Goal: Task Accomplishment & Management: Use online tool/utility

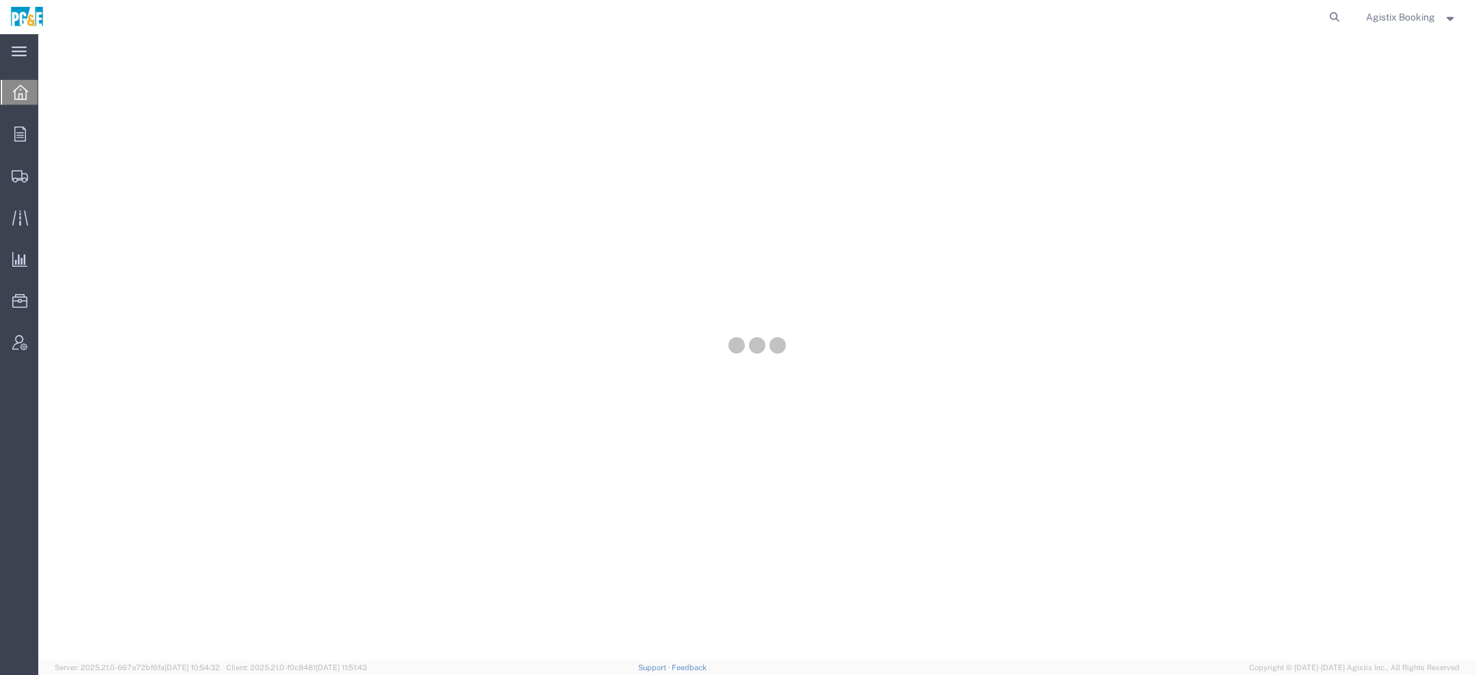
click at [1329, 16] on icon at bounding box center [1334, 17] width 19 height 19
paste input "57114900"
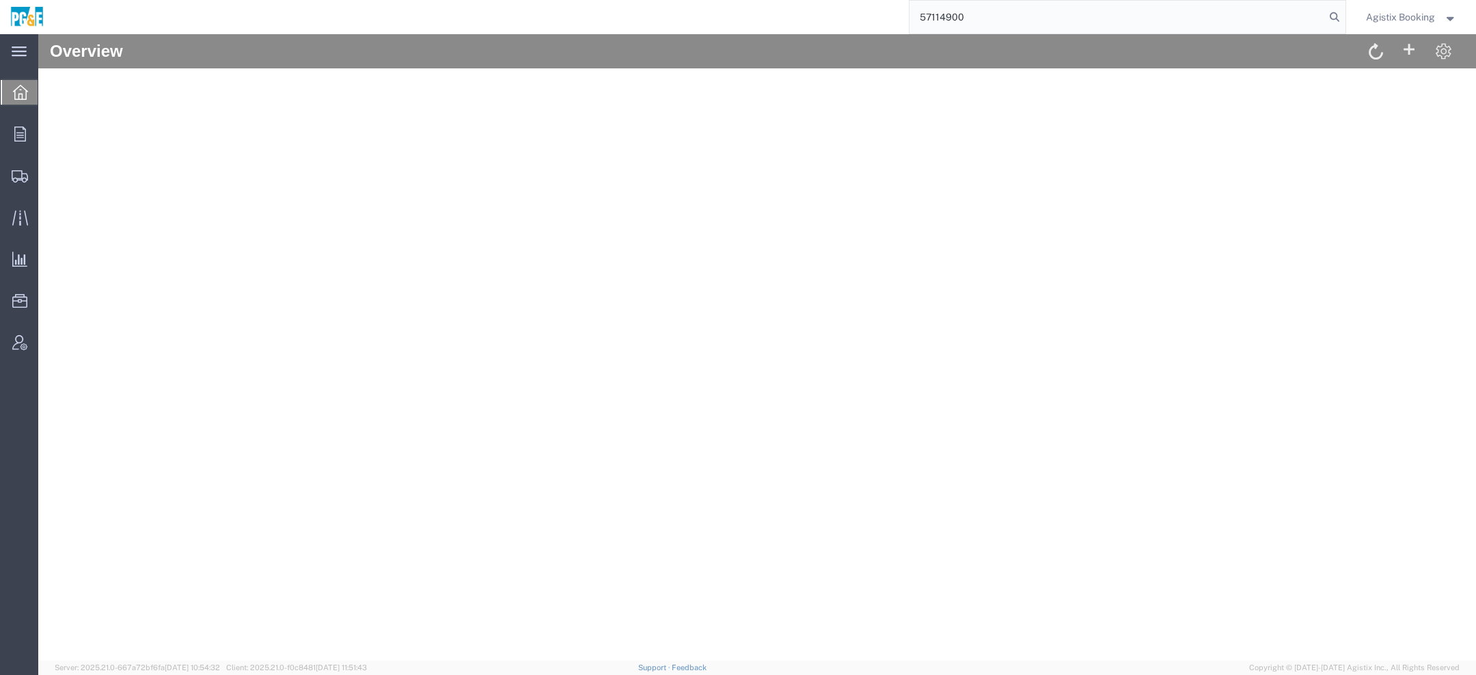
type input "57114900"
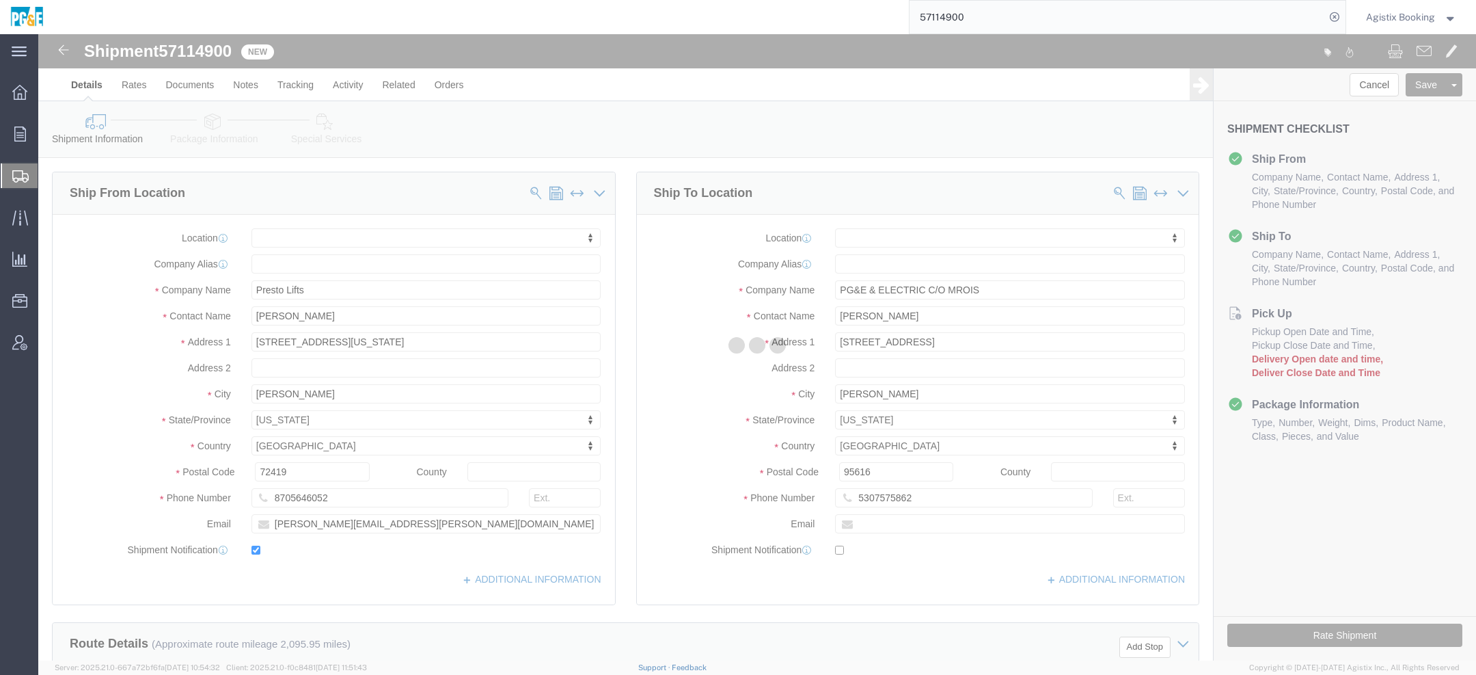
select select
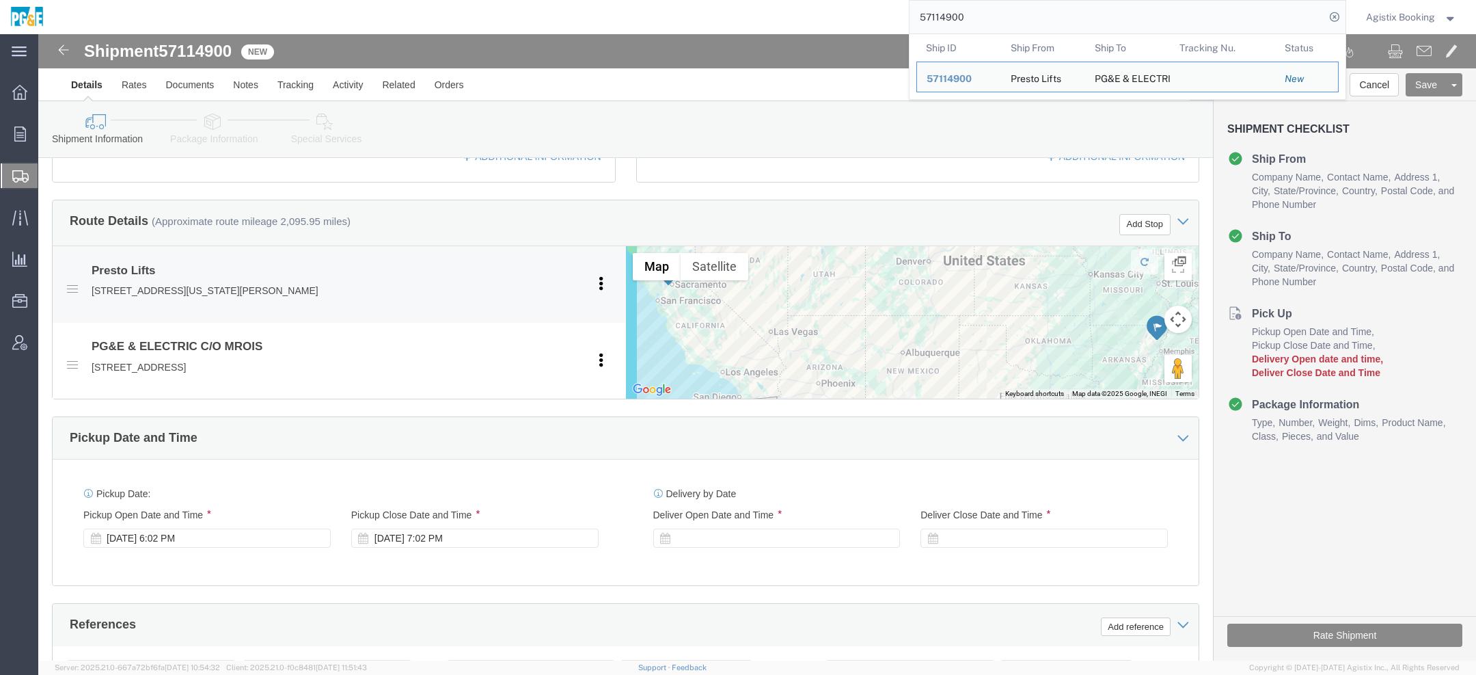
scroll to position [761, 0]
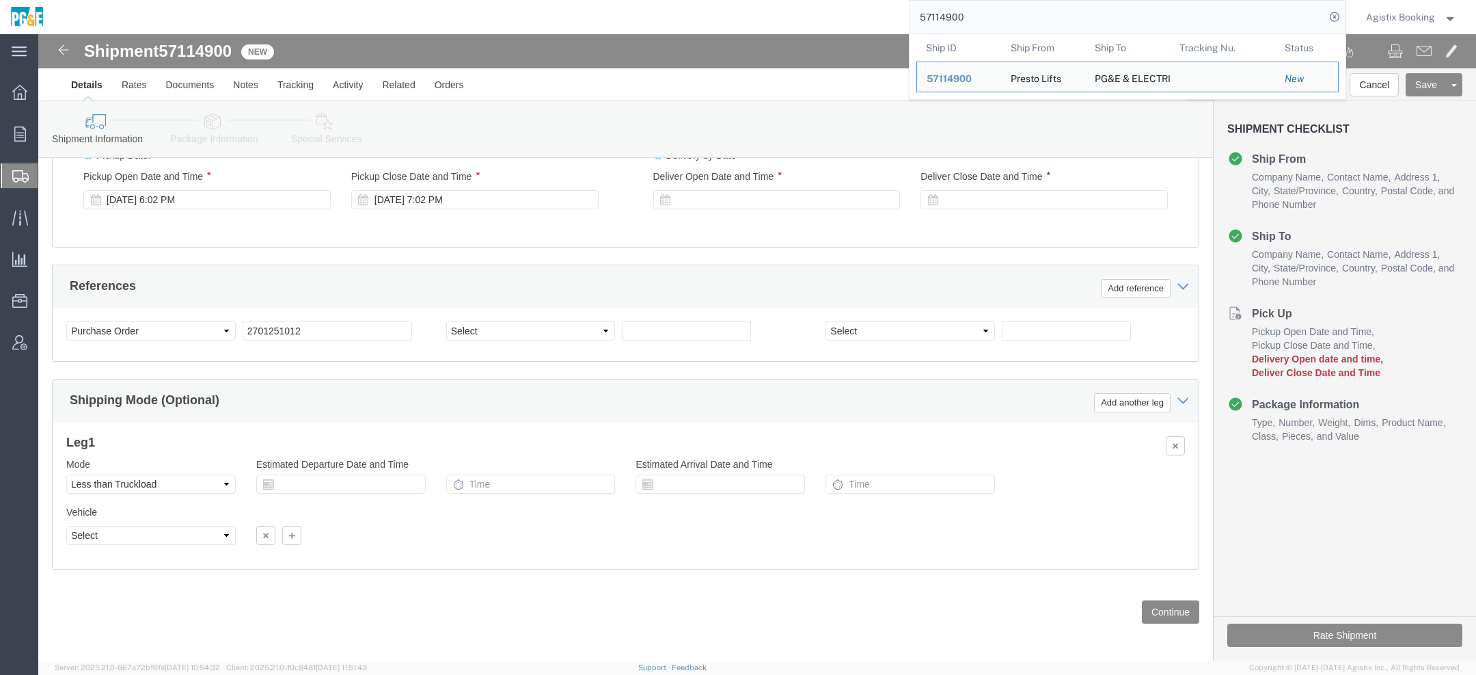
click div "Delivery Start Date Delivery Start Time Deliver Open Date and Time Deliver Clos…"
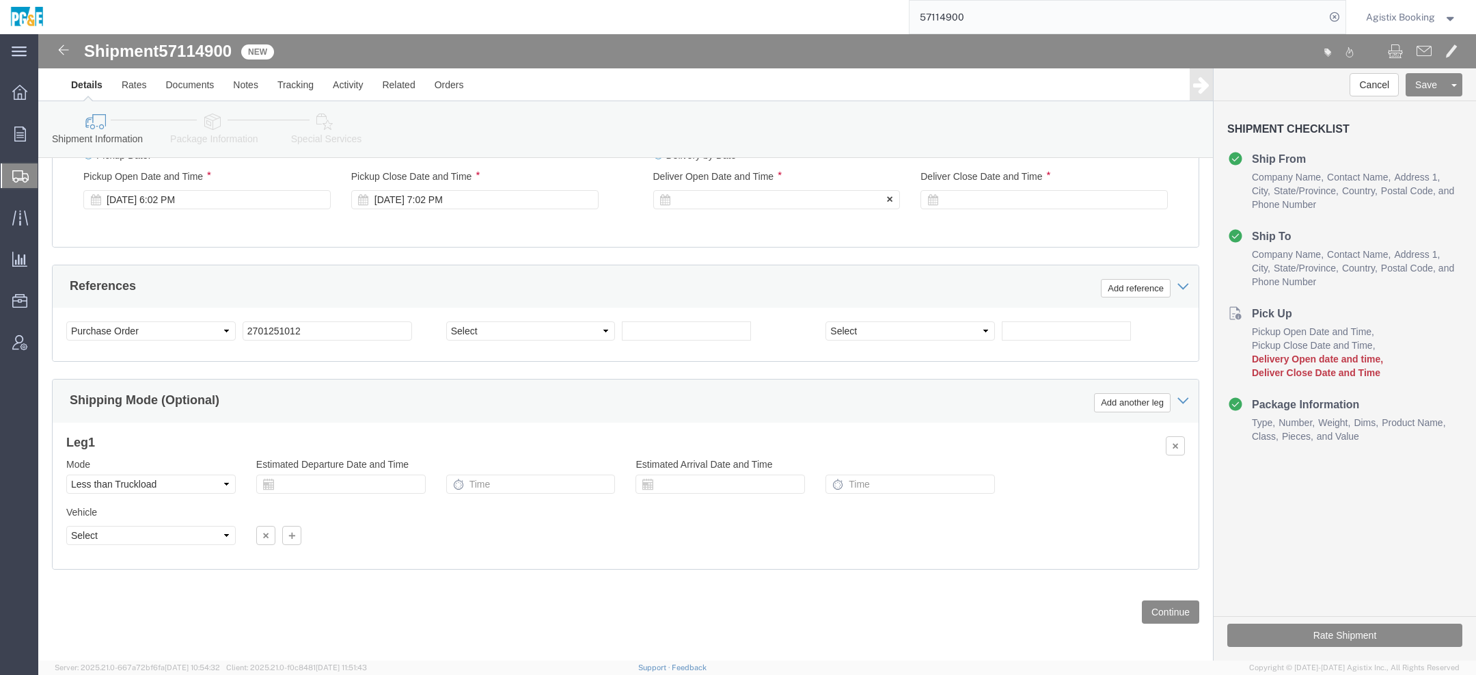
click div
click input "8:02 PM"
type input "1:00 PM"
click button "Apply"
click div
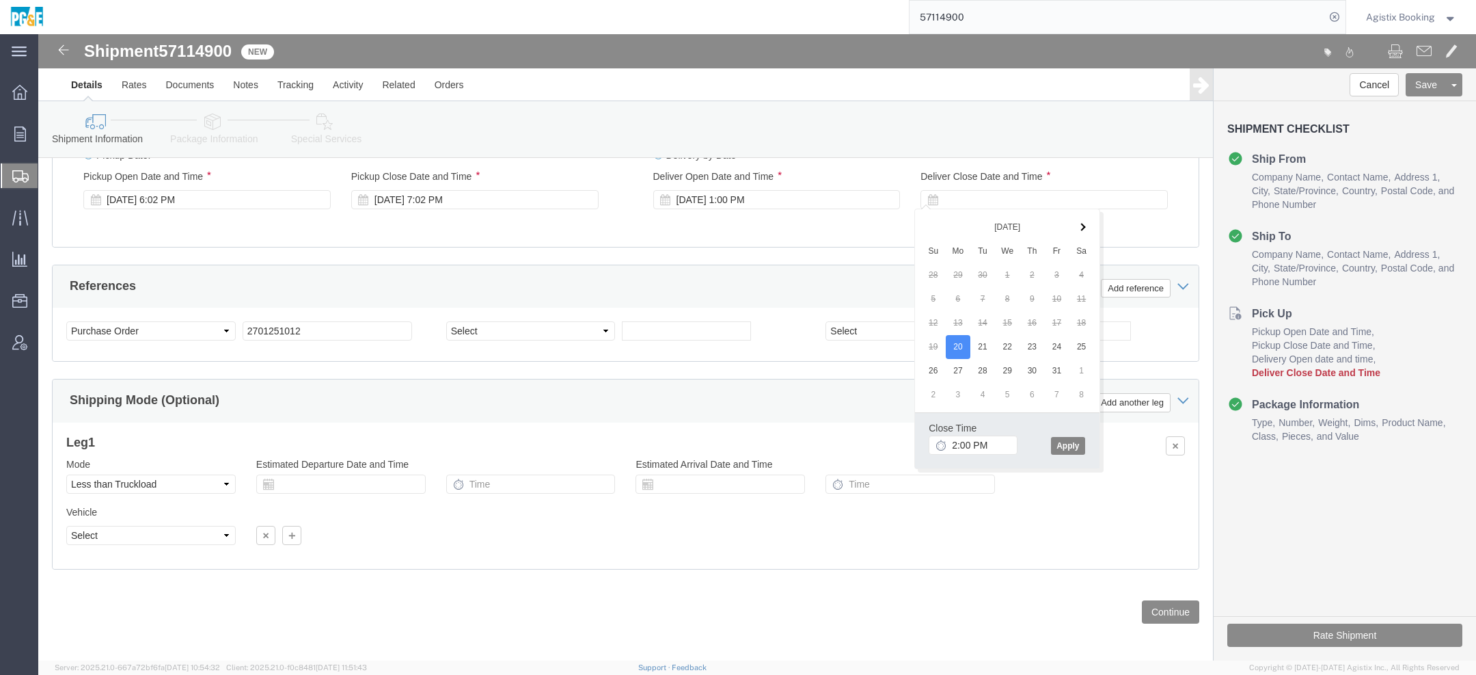
click button "Apply"
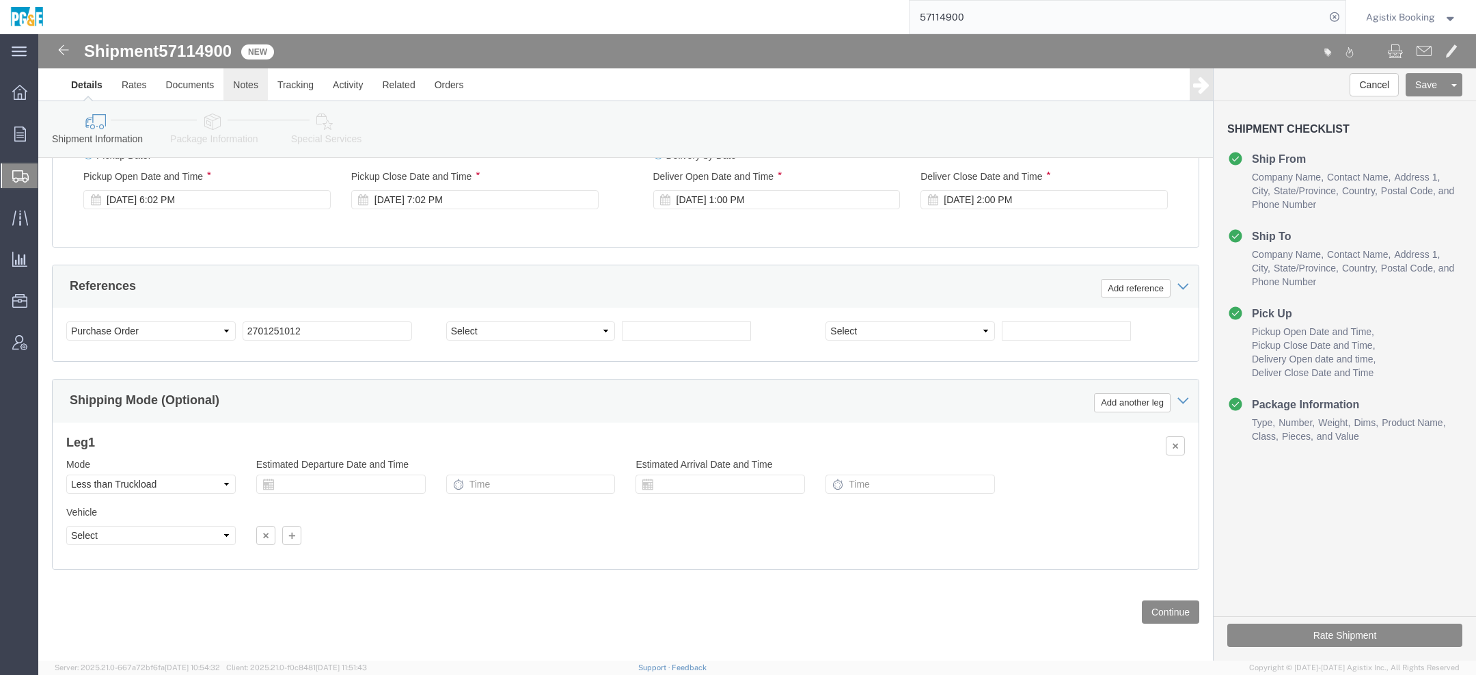
click link "Notes"
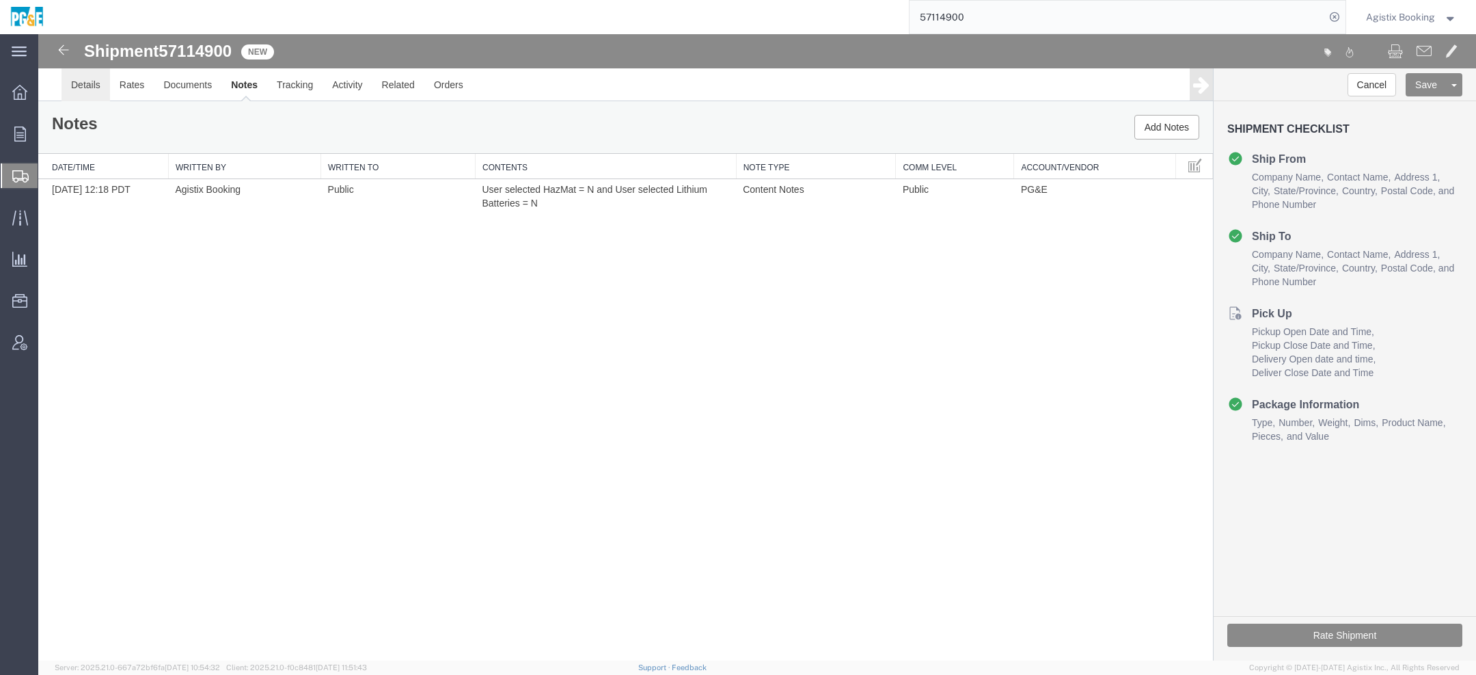
click at [85, 79] on link "Details" at bounding box center [86, 84] width 49 height 33
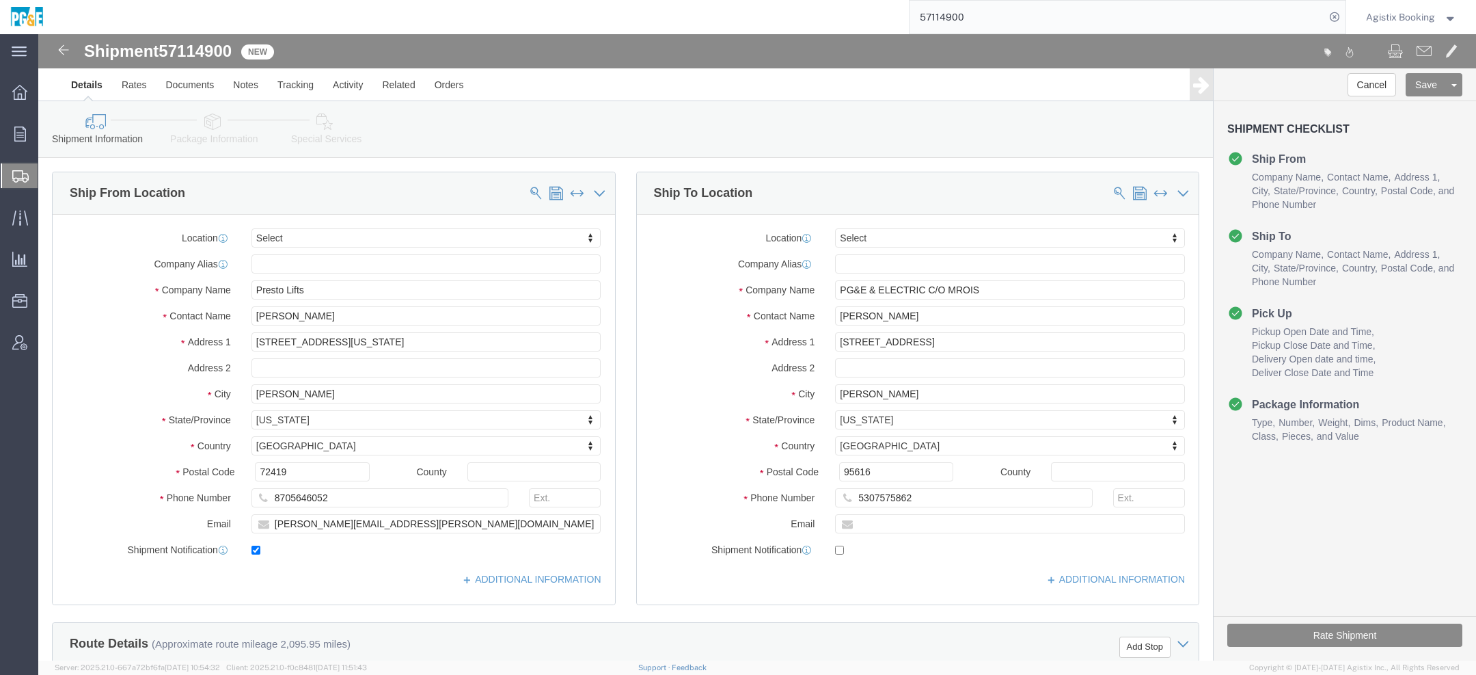
click link "Package Information"
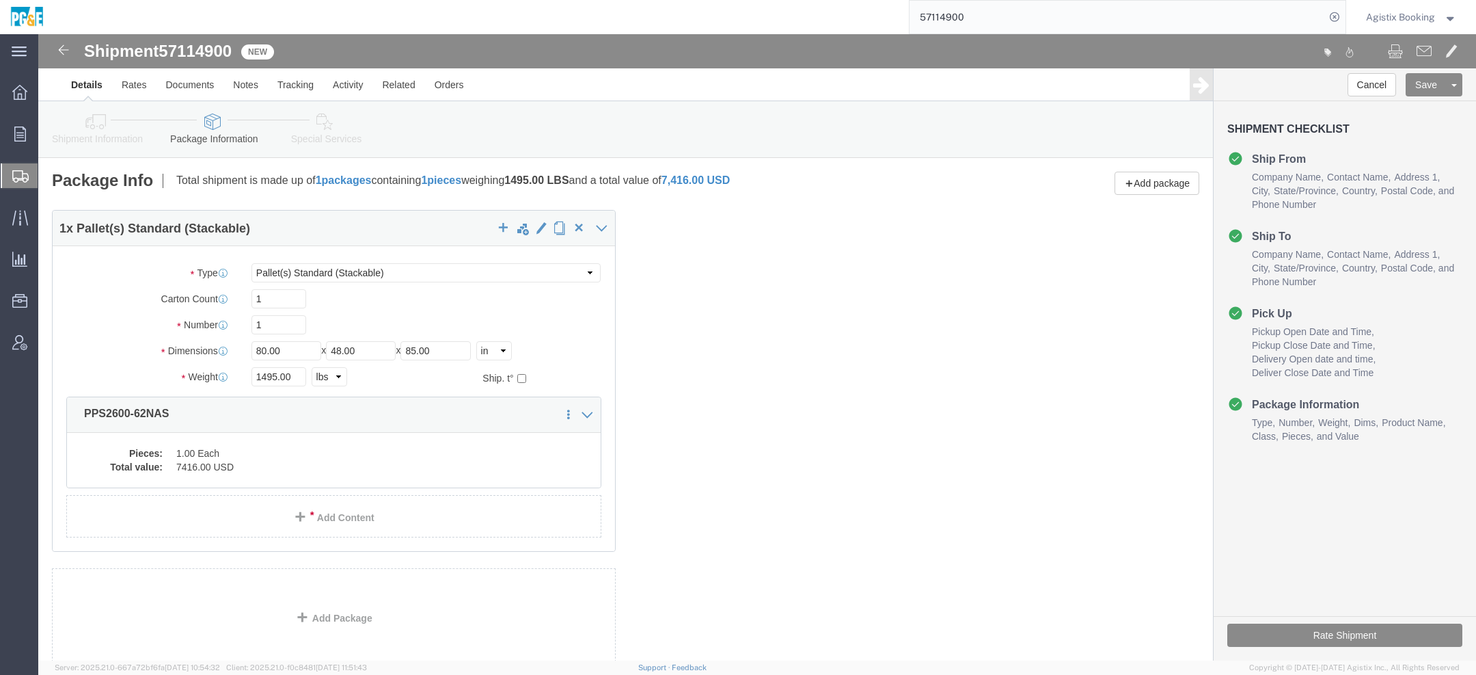
click icon
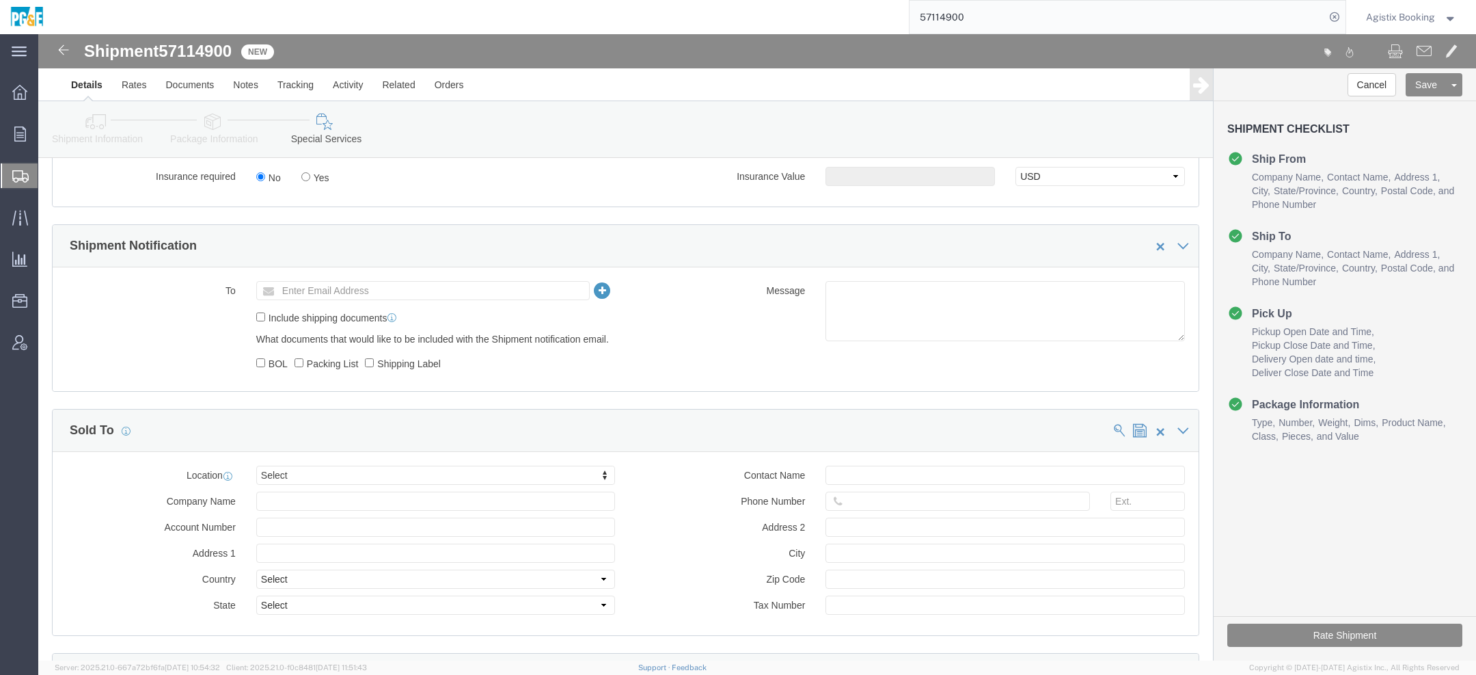
scroll to position [864, 0]
click textarea
type textarea "v"
paste textarea "Shipment #XXXXXXX has been booked. Once confirmed by the carrier, the BOL will …"
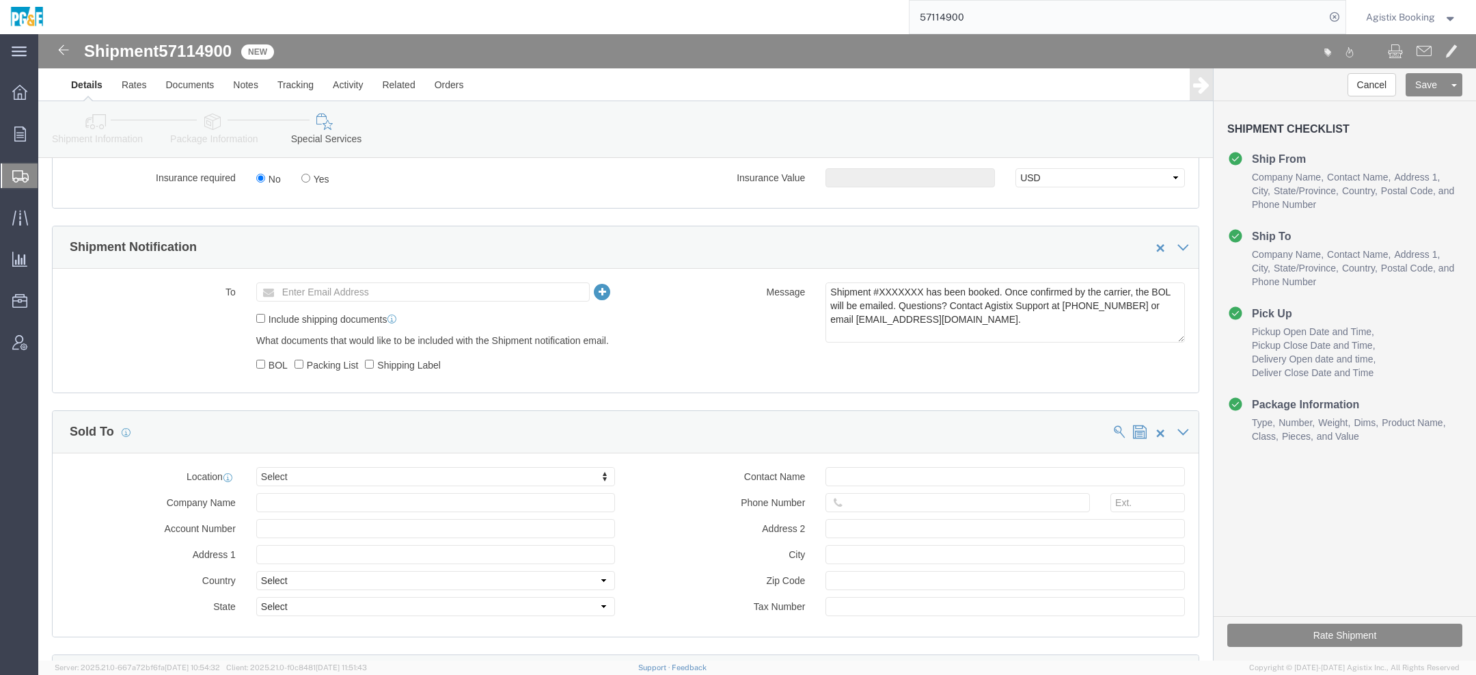
click span "57114900"
copy span "57114900"
click textarea "Shipment #XXXXXXX has been booked. Once confirmed by the carrier, the BOL will …"
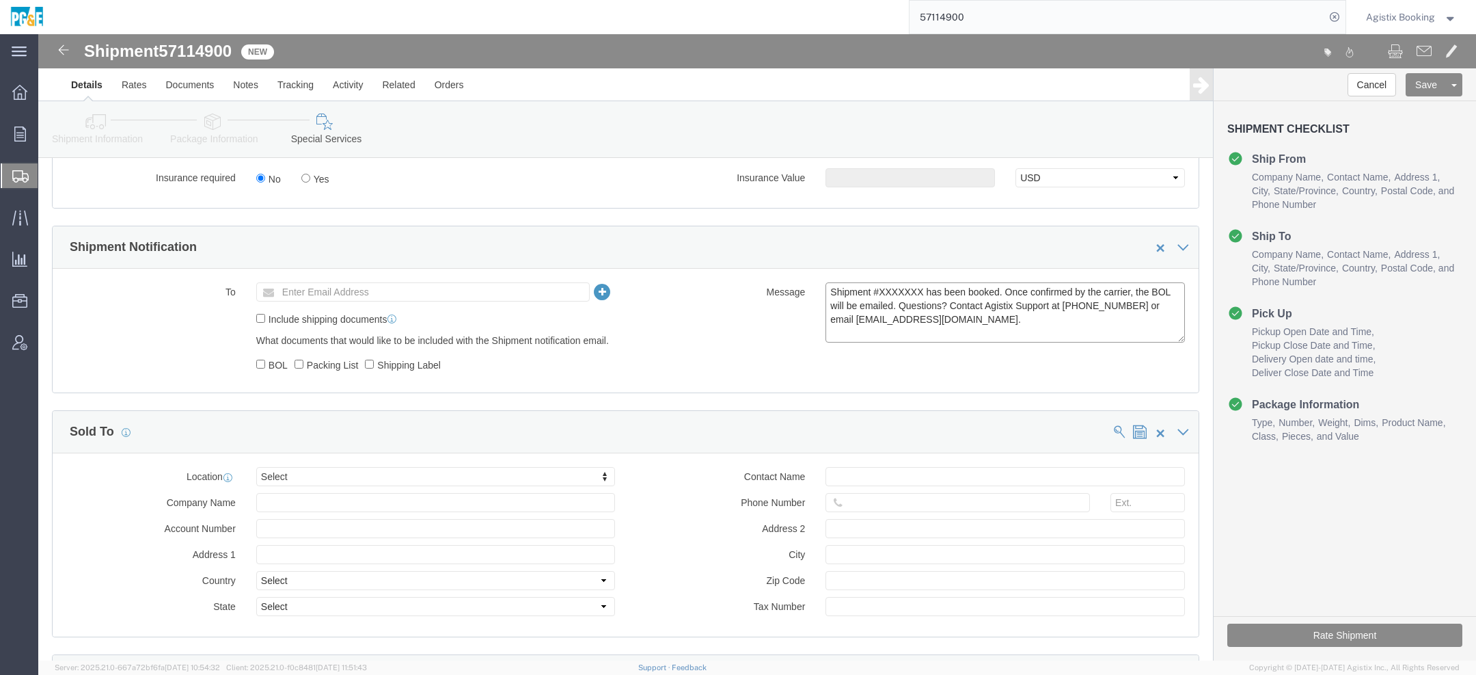
paste textarea "57114900"
type textarea "Shipment #57114900 has been booked. Once confirmed by the carrier, the BOL will…"
click button "Rate Shipment"
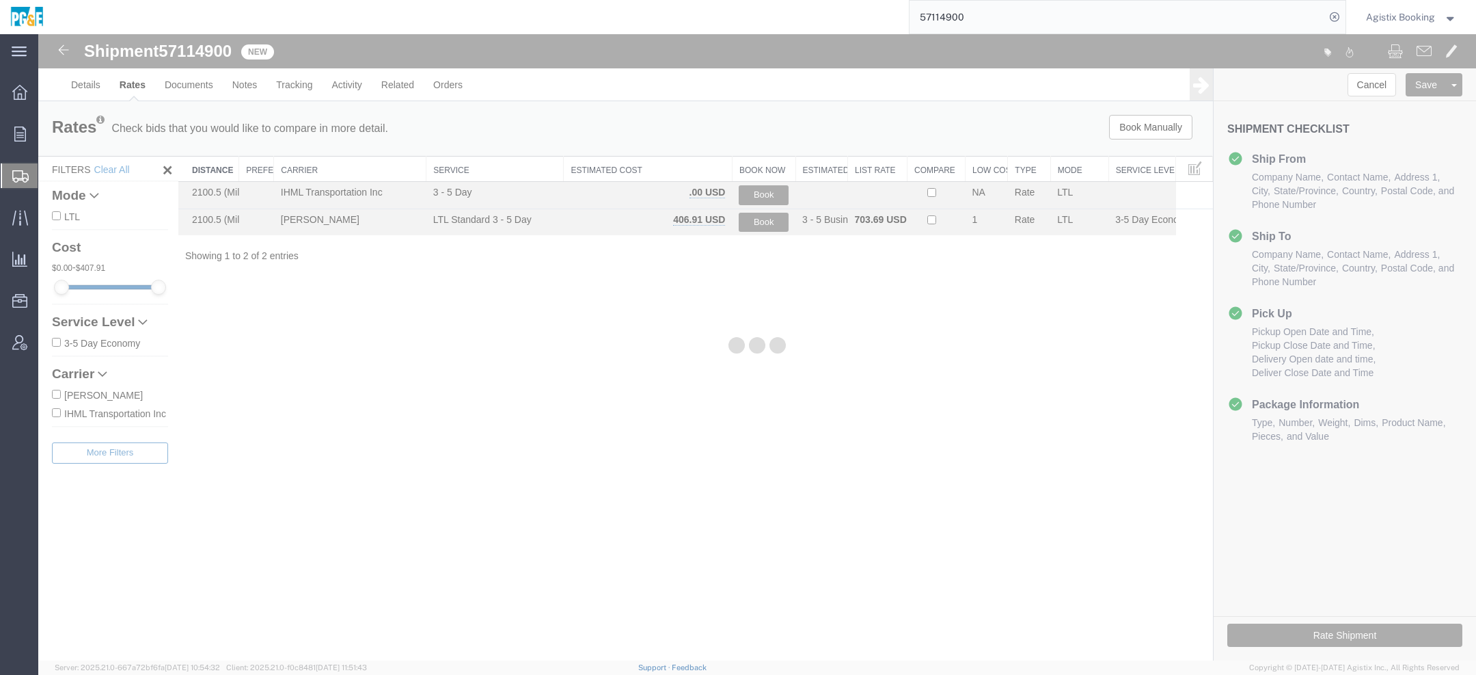
scroll to position [0, 0]
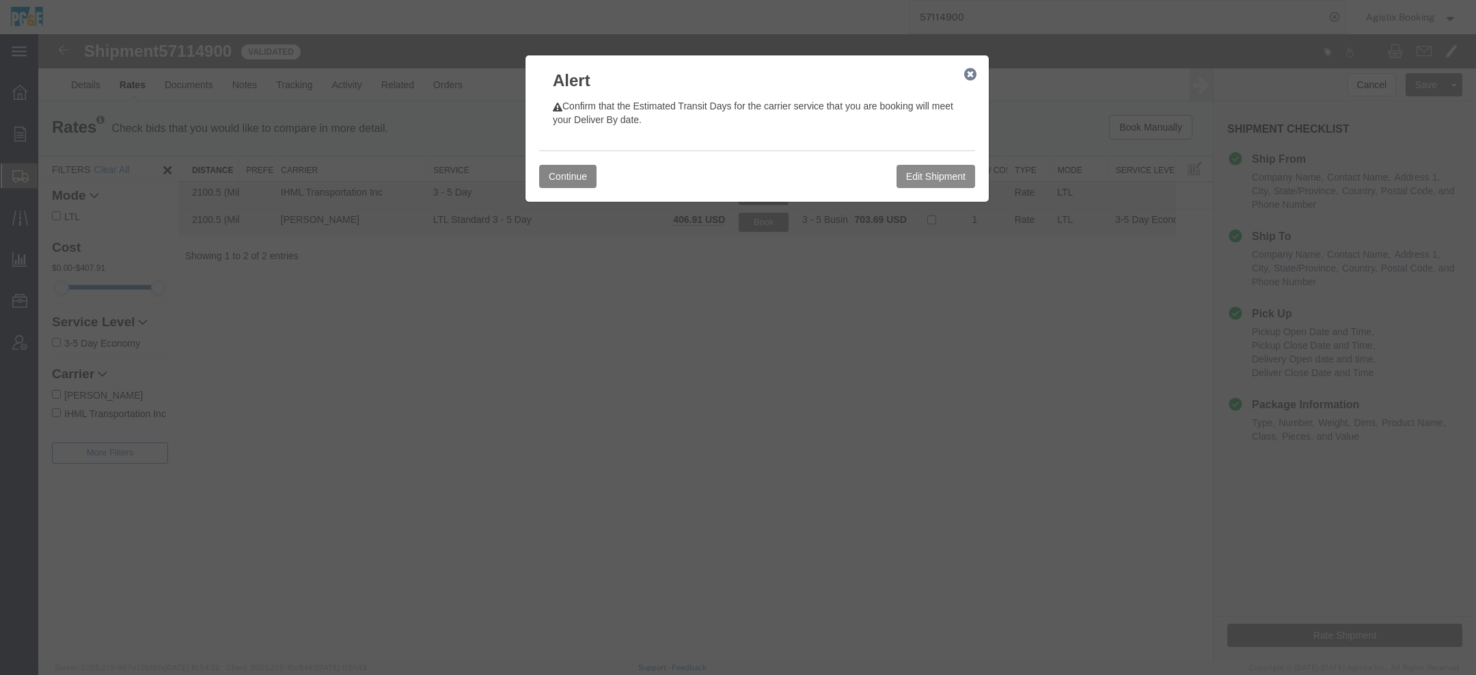
click at [589, 178] on button "Continue" at bounding box center [567, 176] width 57 height 23
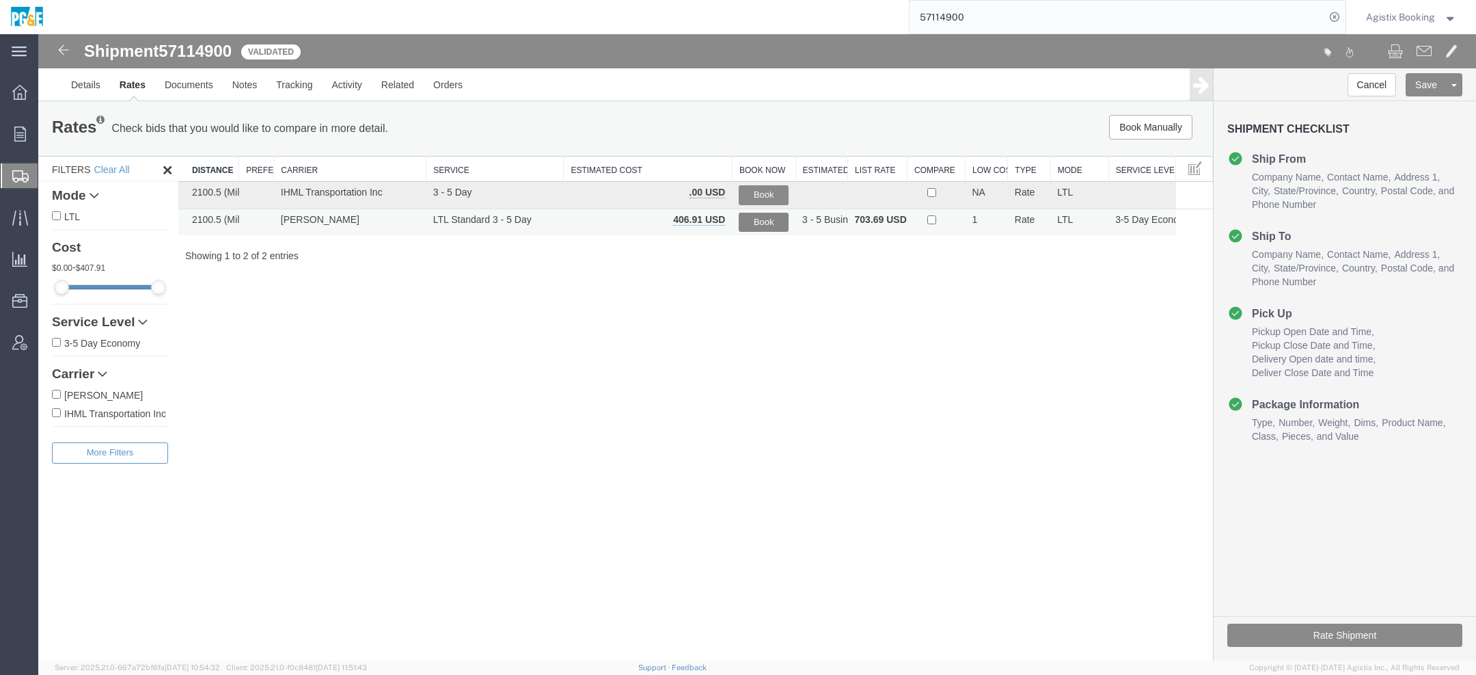
click at [762, 227] on button "Book" at bounding box center [764, 223] width 50 height 20
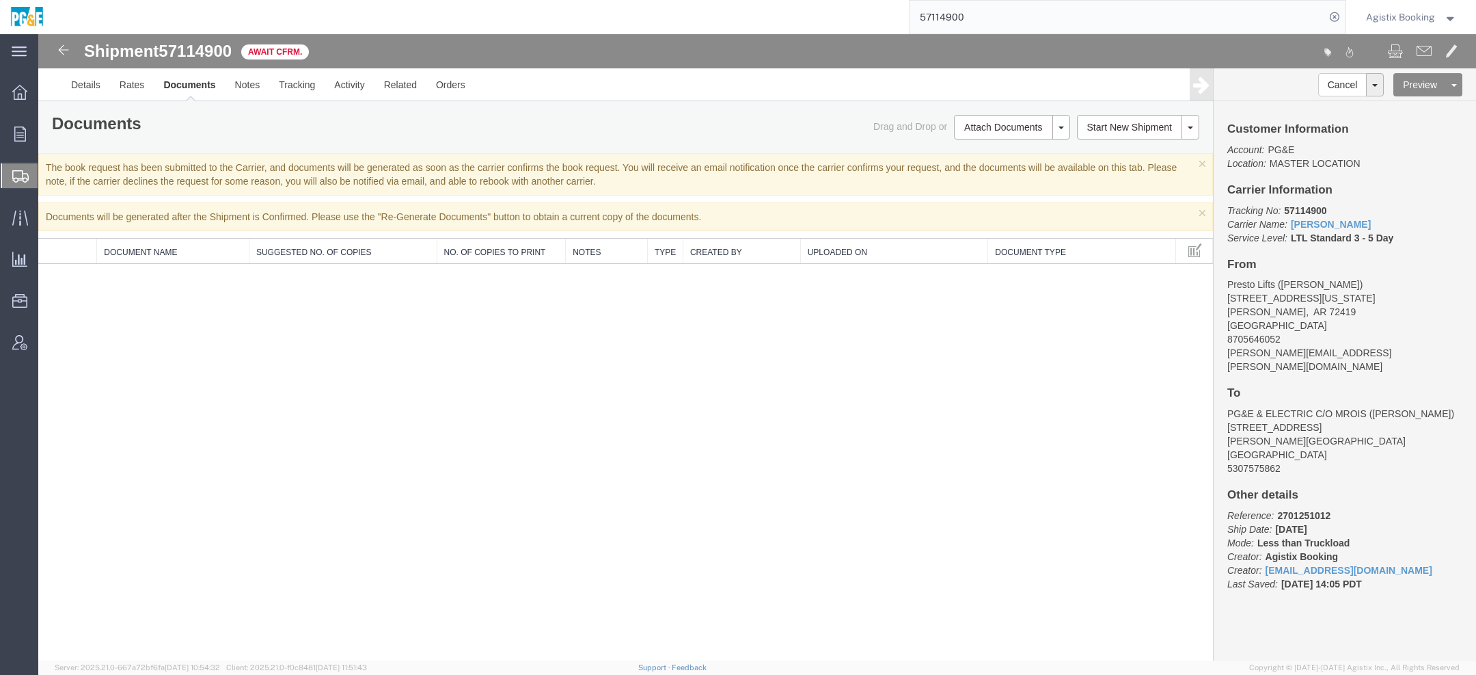
click at [1396, 17] on span "Agistix Booking" at bounding box center [1400, 17] width 69 height 15
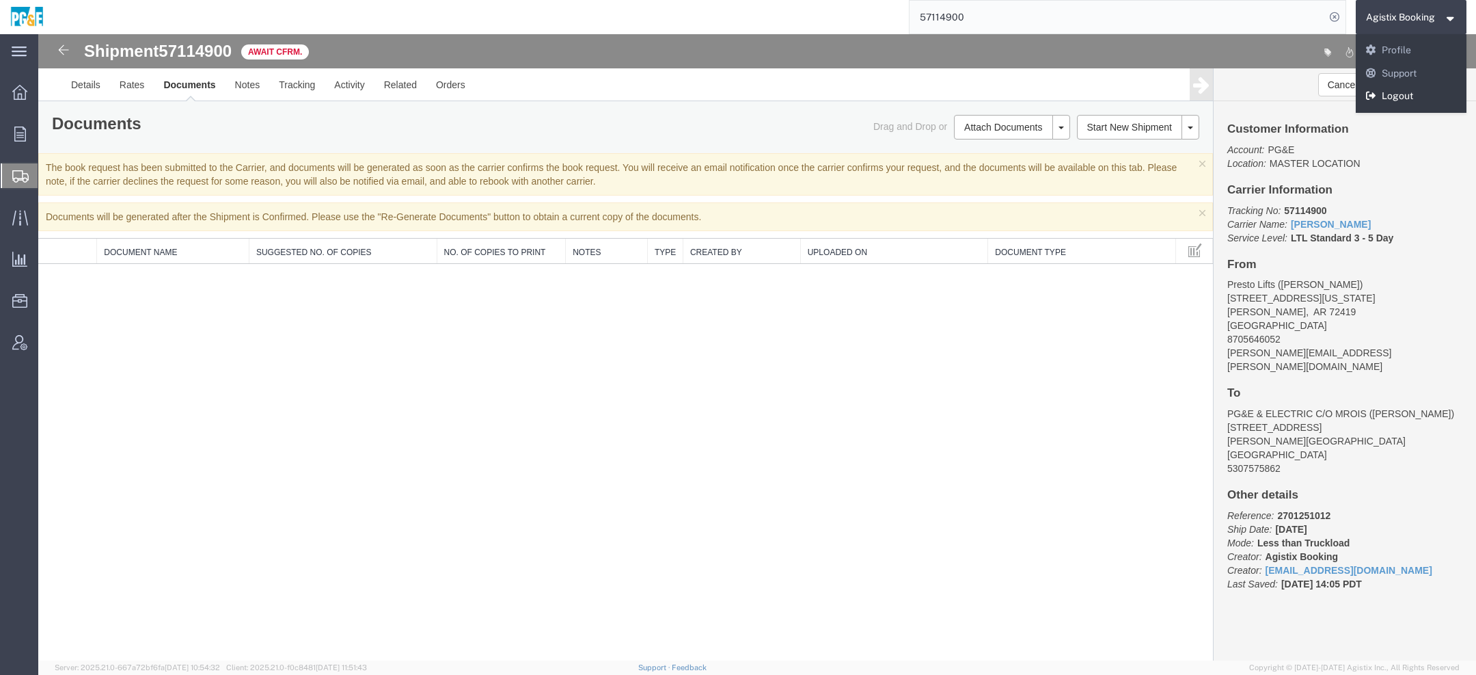
click at [1392, 103] on link "Logout" at bounding box center [1411, 96] width 111 height 23
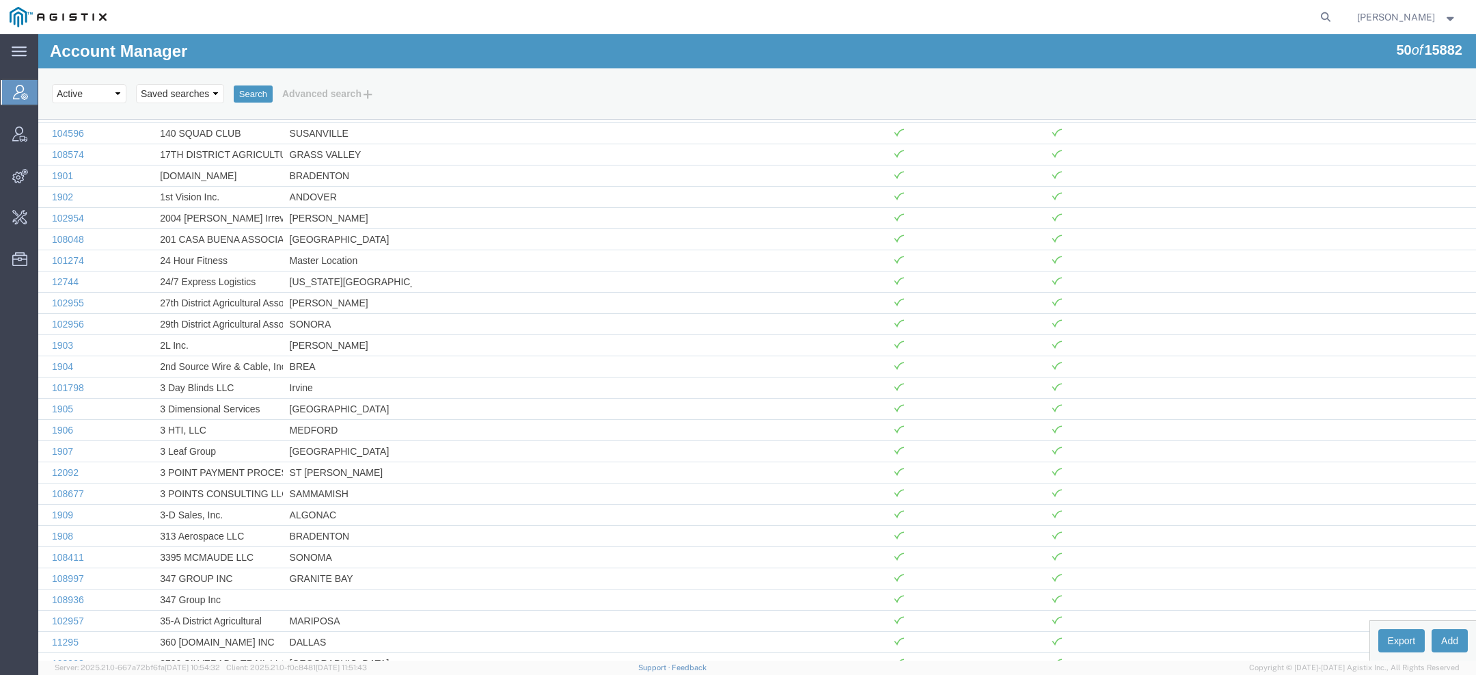
click at [1338, 23] on form at bounding box center [1327, 17] width 22 height 34
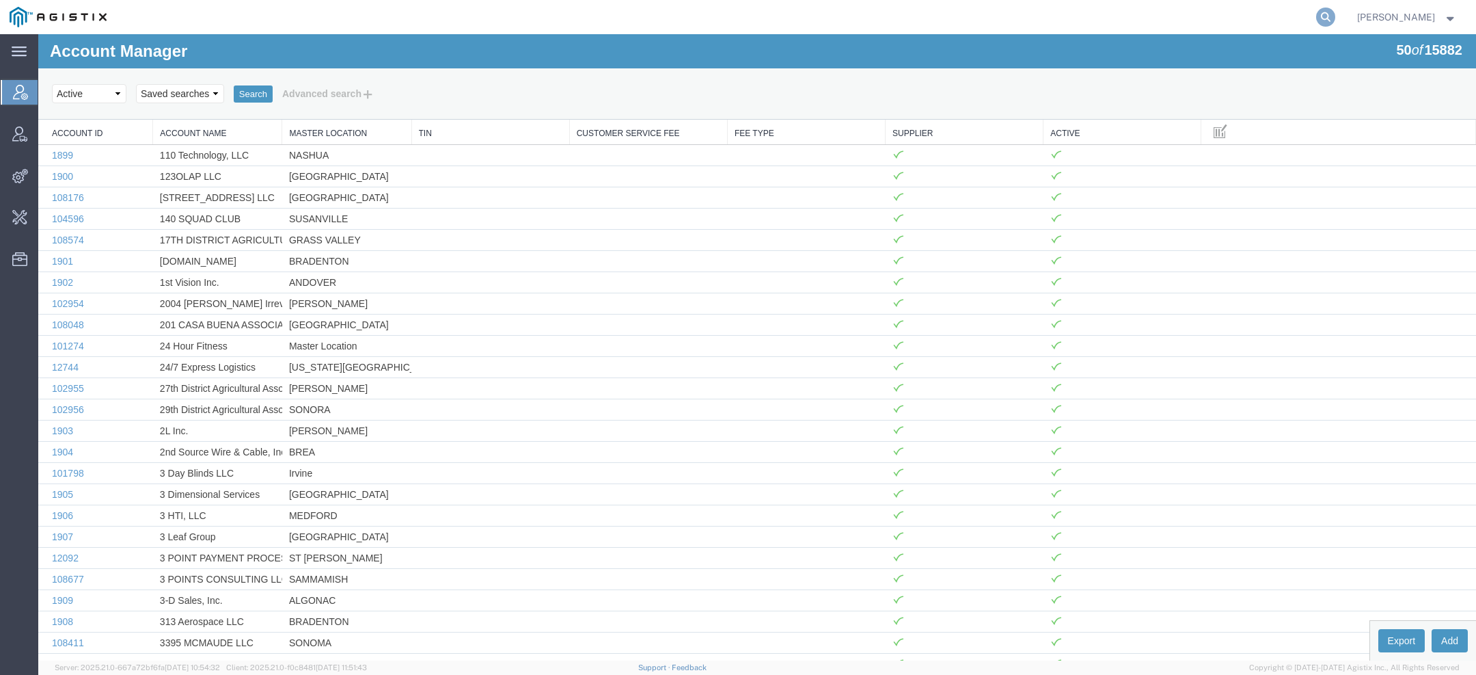
click at [1333, 16] on icon at bounding box center [1325, 17] width 19 height 19
paste input "56994882"
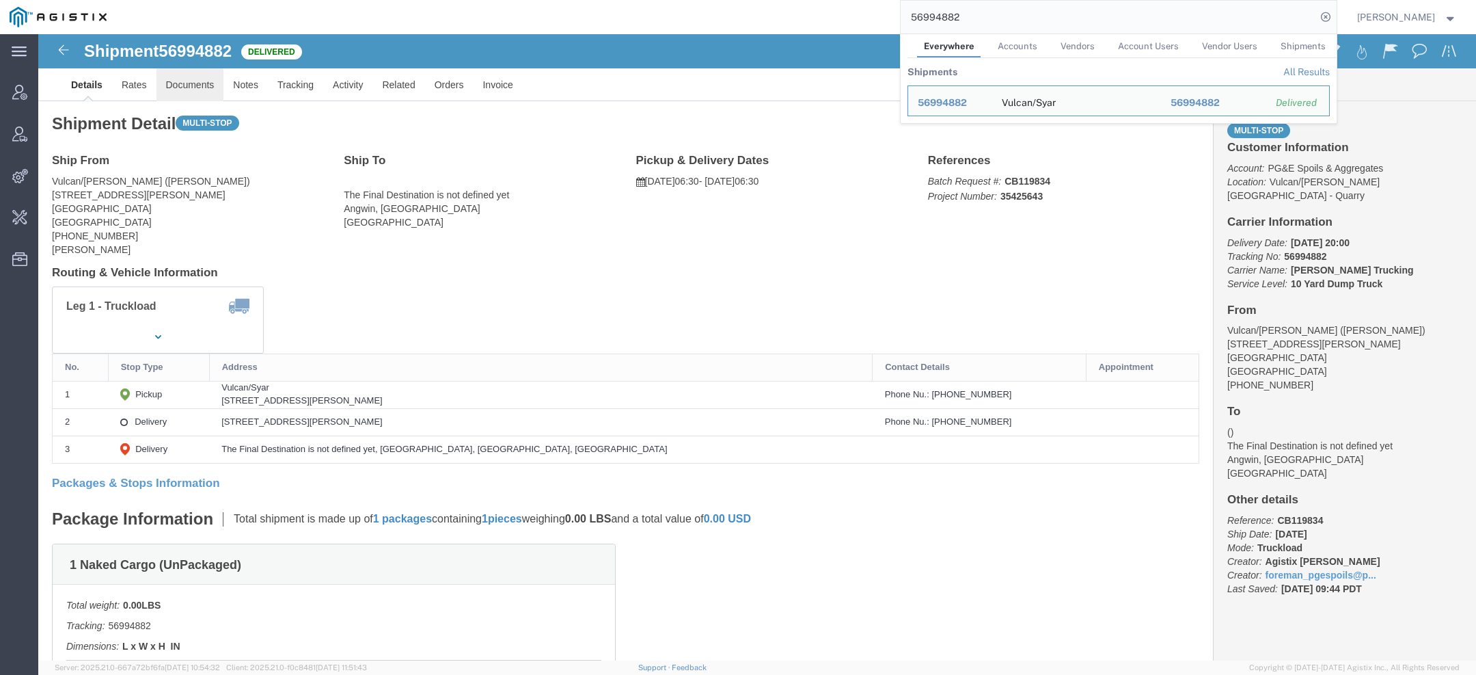
click link "Documents"
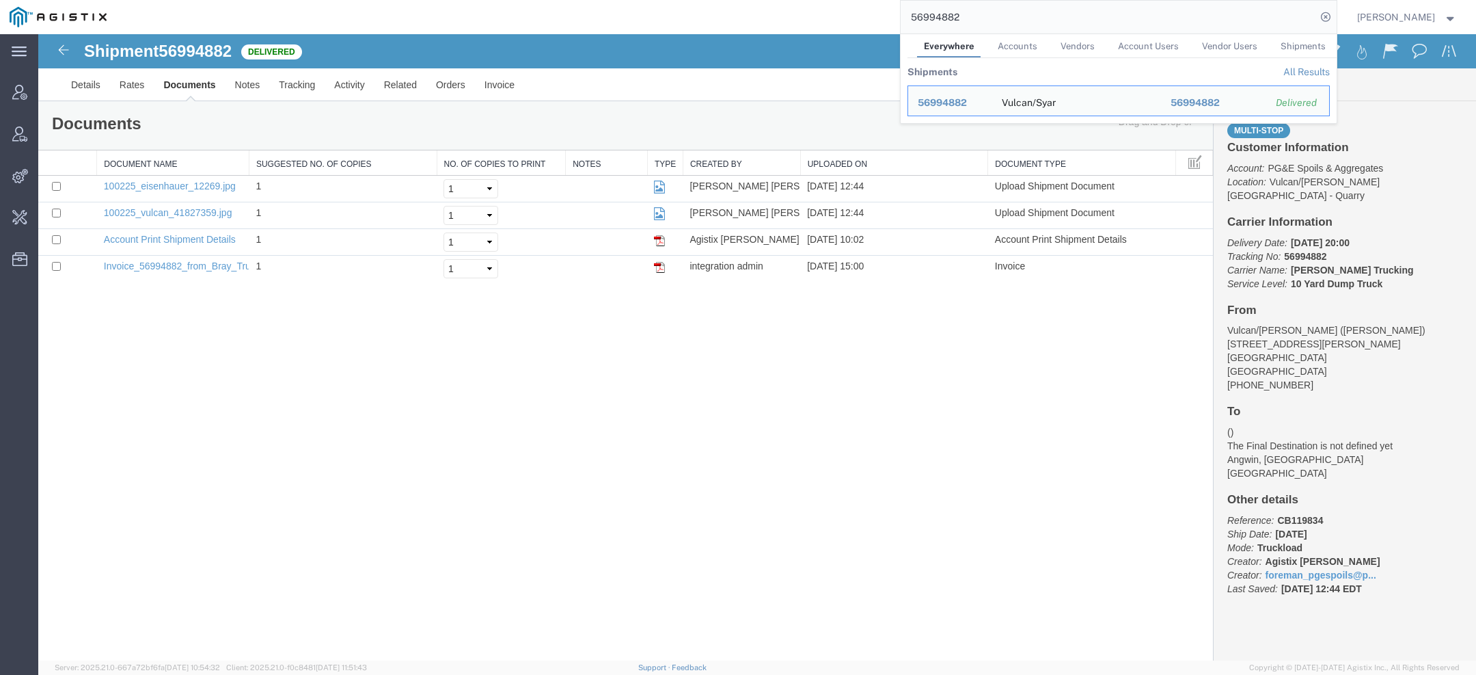
click at [940, 21] on input "56994882" at bounding box center [1109, 17] width 416 height 33
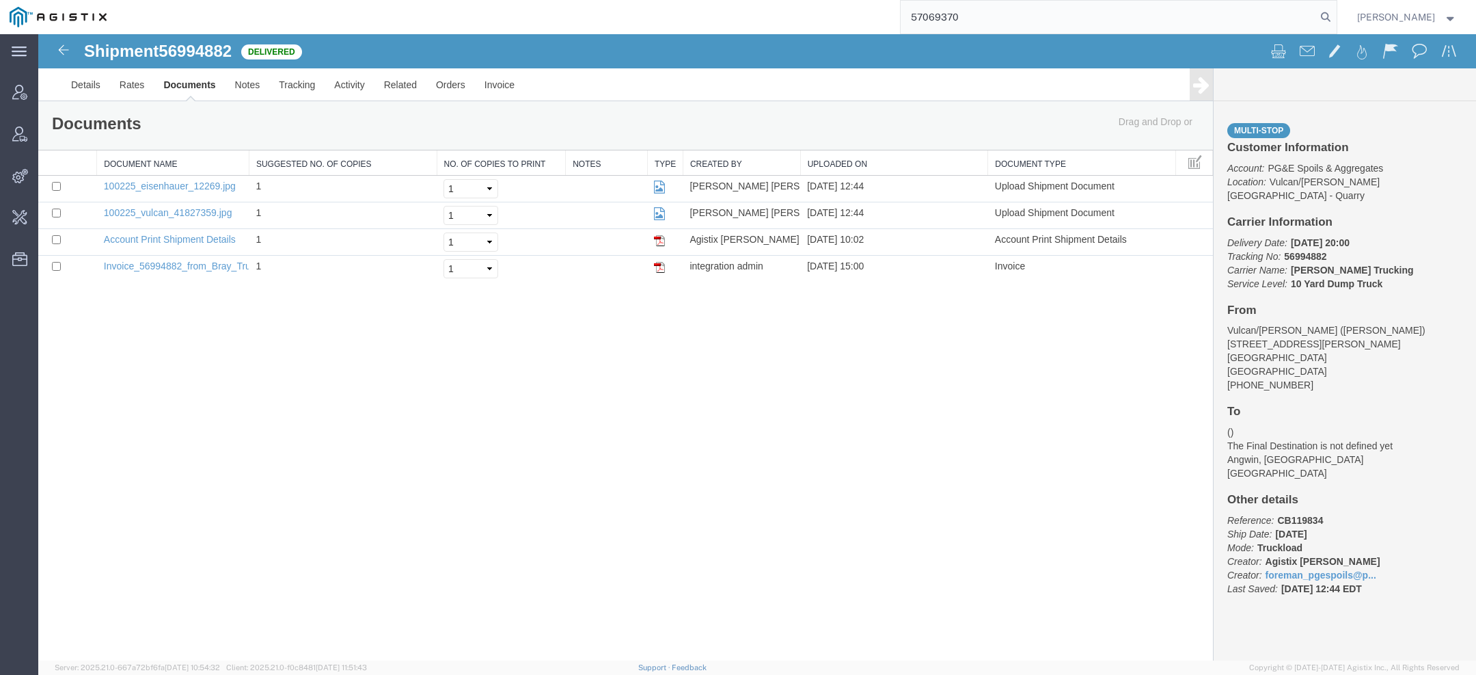
type input "57069370"
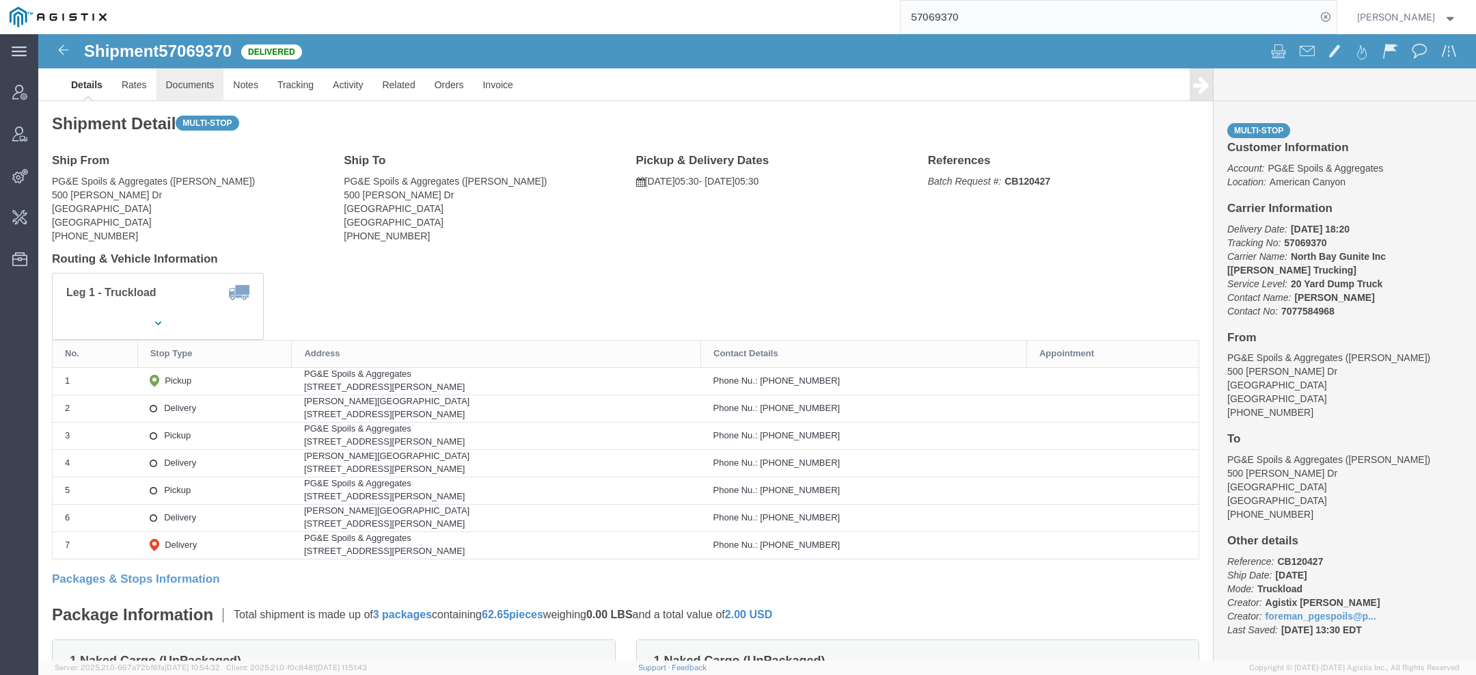
click link "Documents"
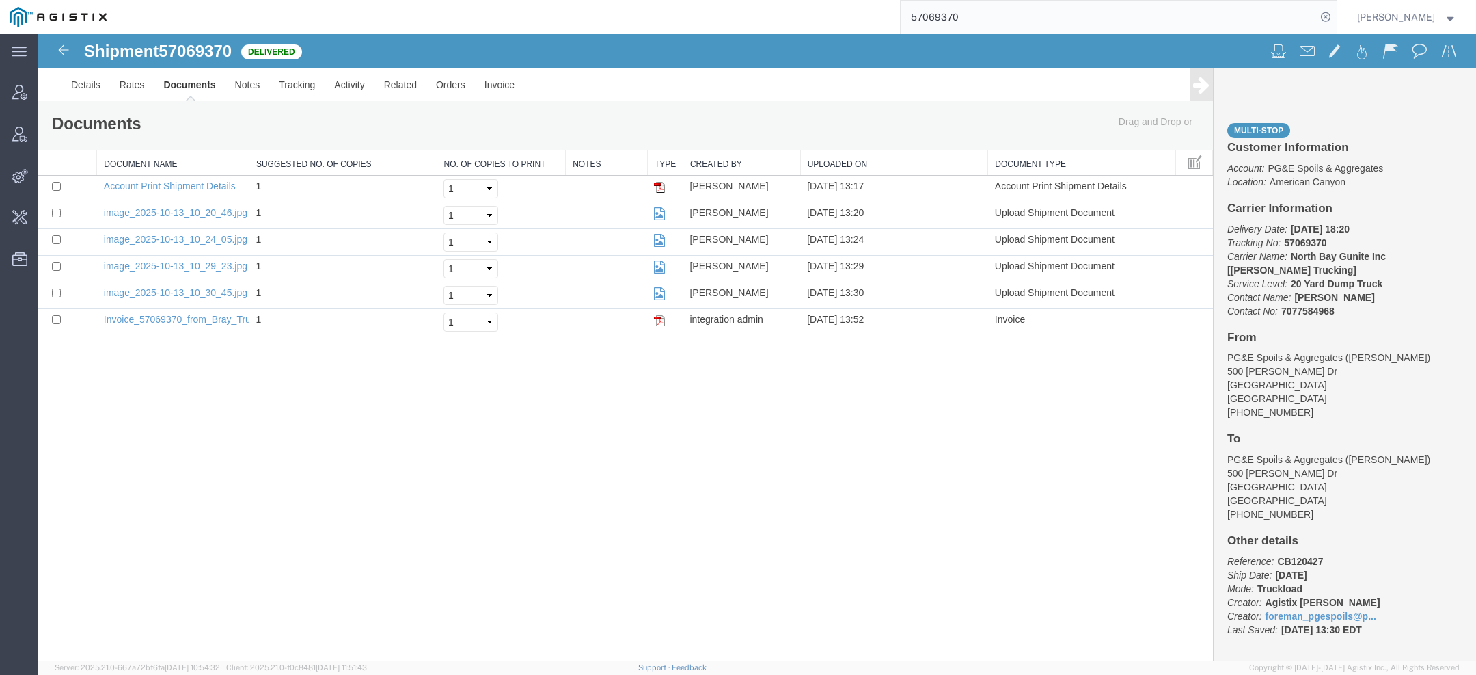
click at [282, 49] on span "Delivered" at bounding box center [271, 51] width 61 height 15
click at [0, 0] on span "Change Carrier" at bounding box center [0, 0] width 0 height 0
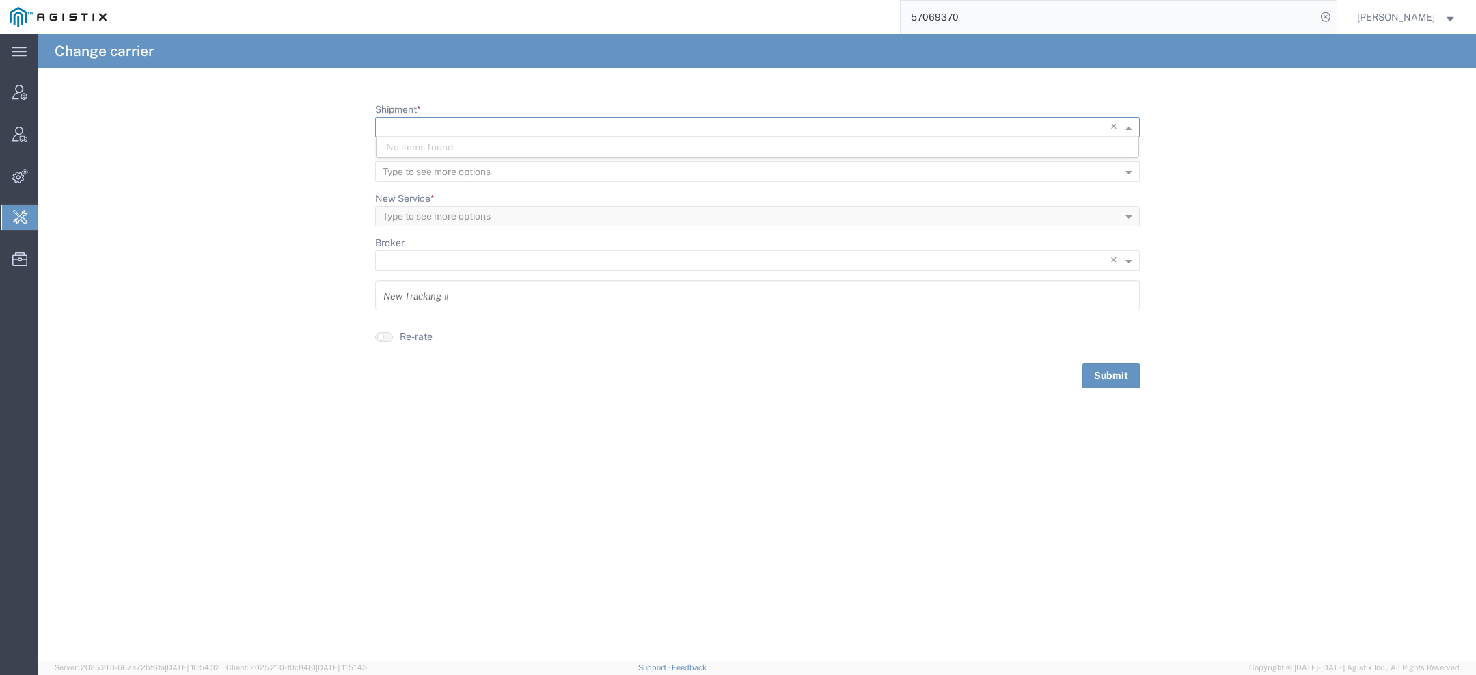
click at [537, 133] on input "Shipment *" at bounding box center [730, 127] width 694 height 19
paste input "56729148"
click at [457, 144] on div "No items found" at bounding box center [758, 147] width 762 height 21
type input "56729148"
drag, startPoint x: 448, startPoint y: 124, endPoint x: 191, endPoint y: 102, distance: 258.7
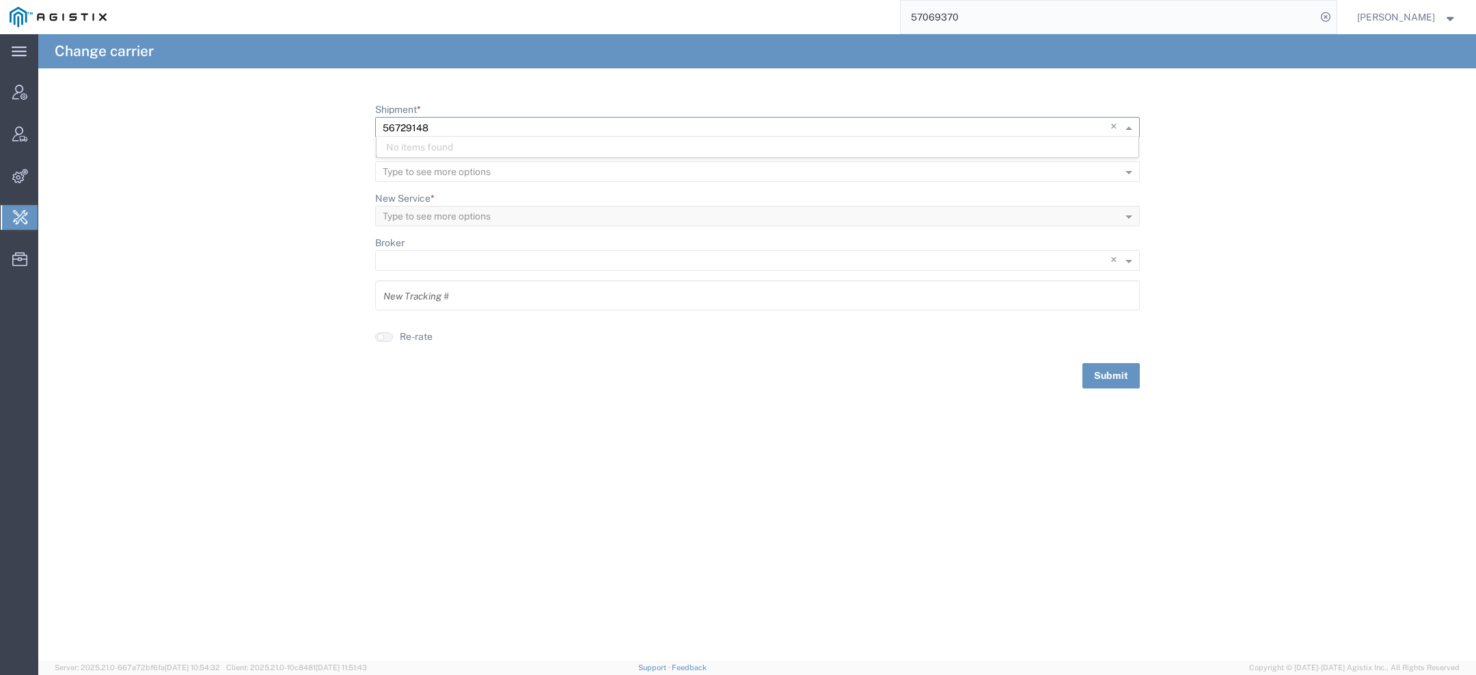
click at [202, 104] on form "Shipment * × 56729148 × No items found No items found New Carrier * Type to see…" at bounding box center [757, 246] width 1438 height 286
paste input "57078758"
type input "57078758"
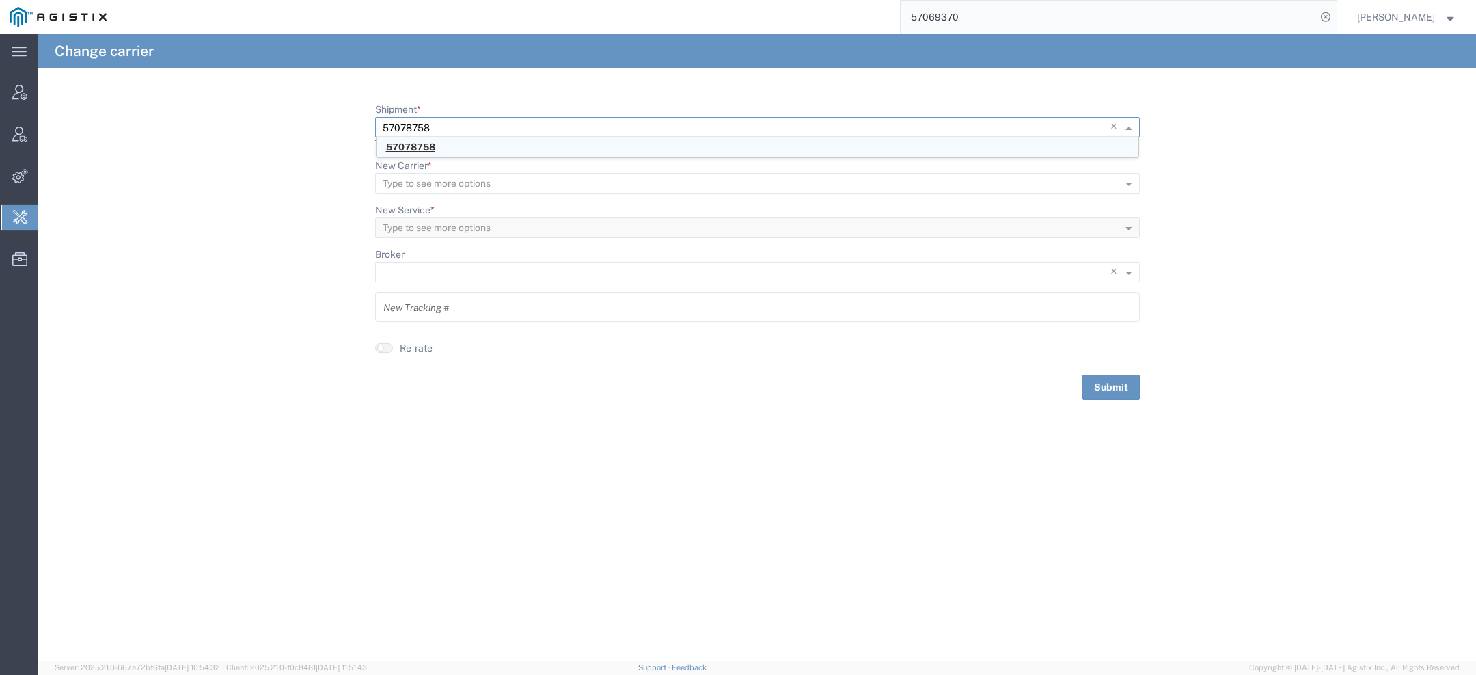
click at [444, 144] on div "57078758" at bounding box center [758, 147] width 762 height 21
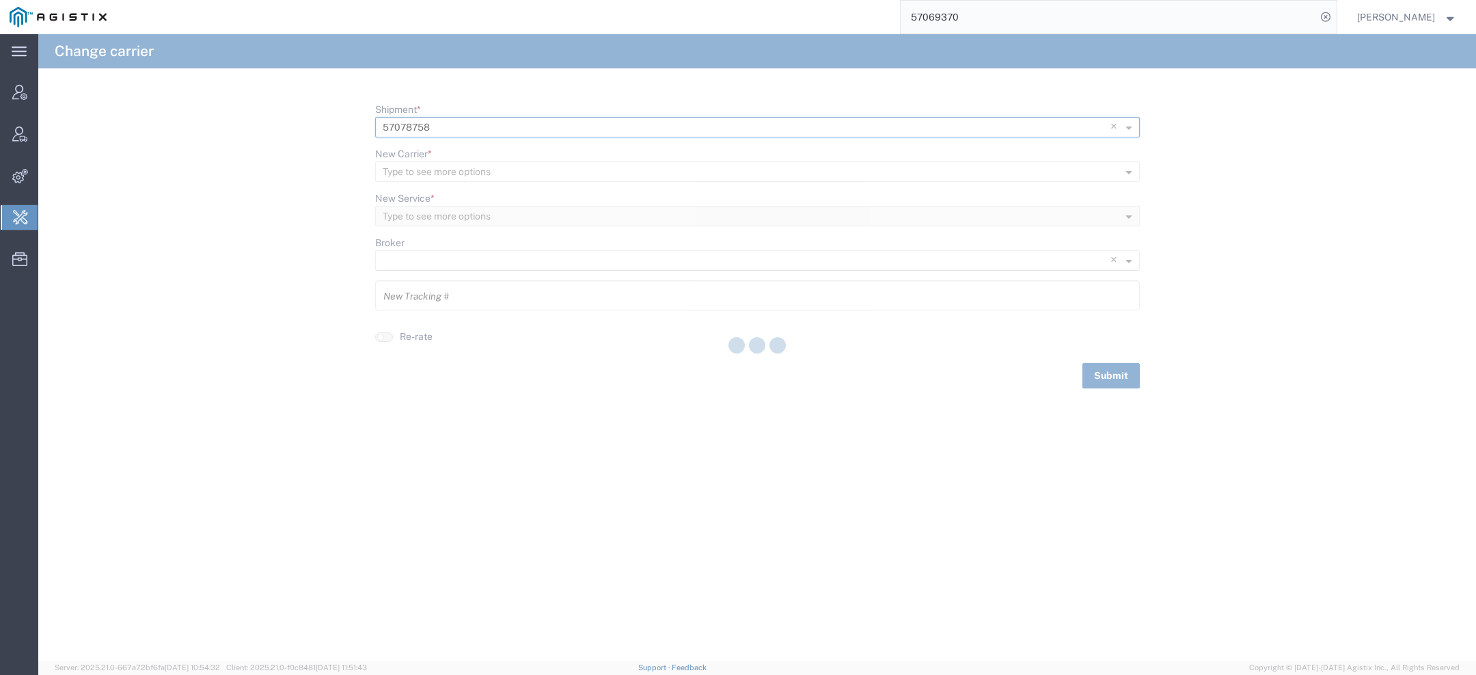
type input "57078758"
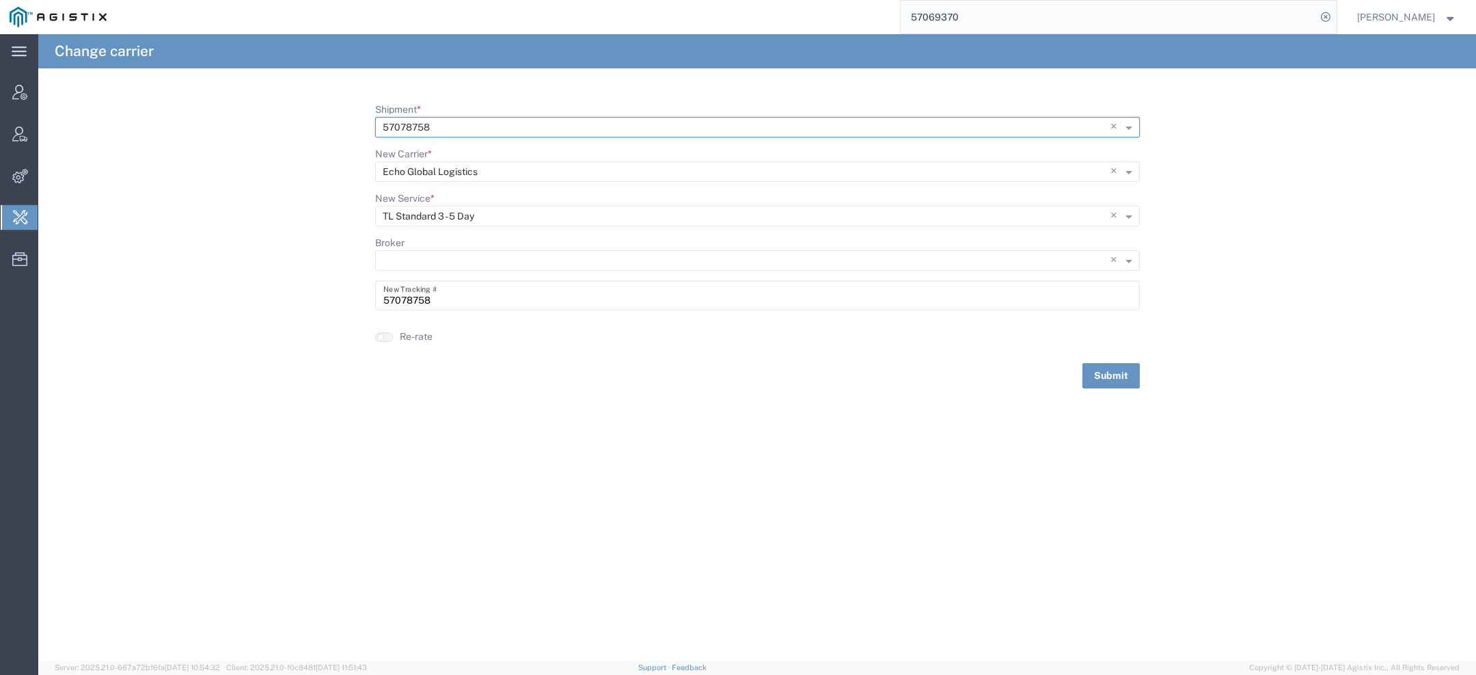
click at [267, 359] on form "Shipment * × 57078758 × New Carrier * Type to see more options × Echo Global Lo…" at bounding box center [757, 246] width 1438 height 286
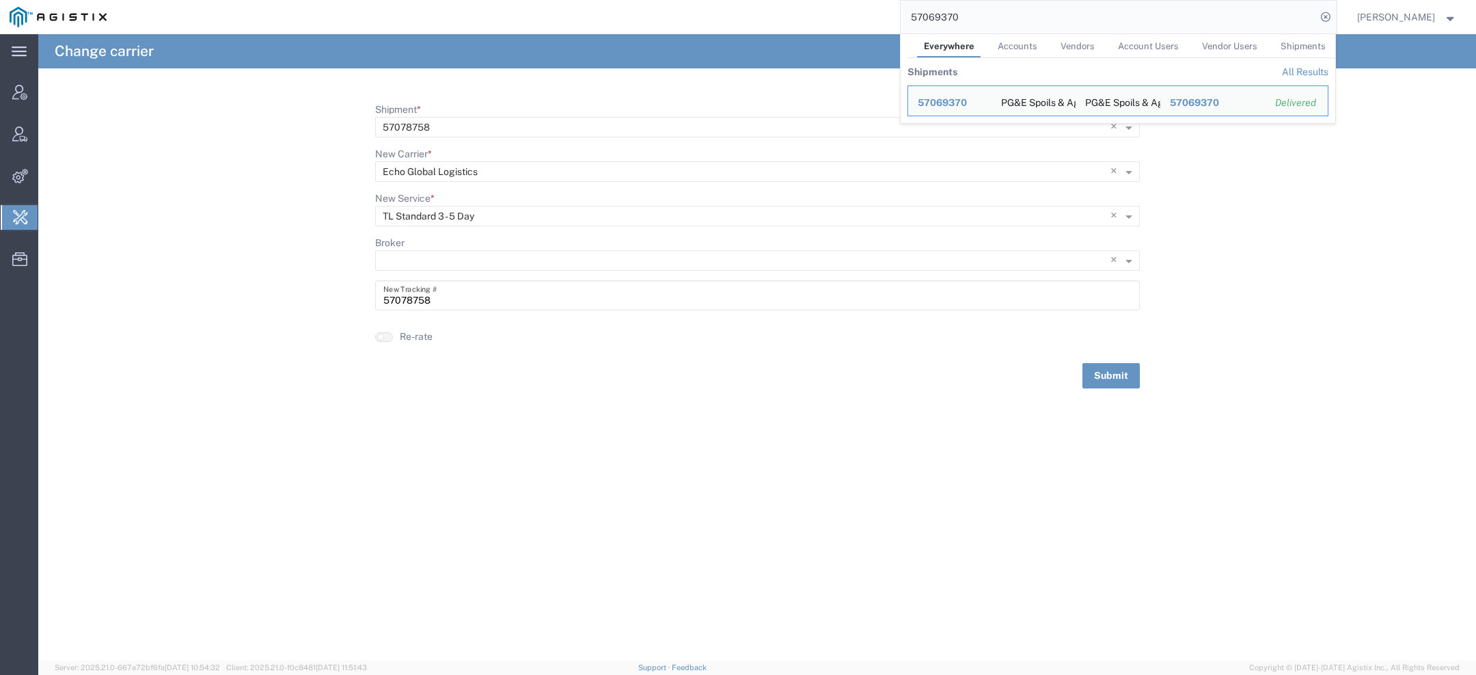
drag, startPoint x: 973, startPoint y: 25, endPoint x: 516, endPoint y: 29, distance: 457.3
click at [638, 0] on div "57069370 Everywhere Accounts Vendors Account Users Vendor Users Shipments Shipm…" at bounding box center [726, 17] width 1221 height 34
paste input "6729148"
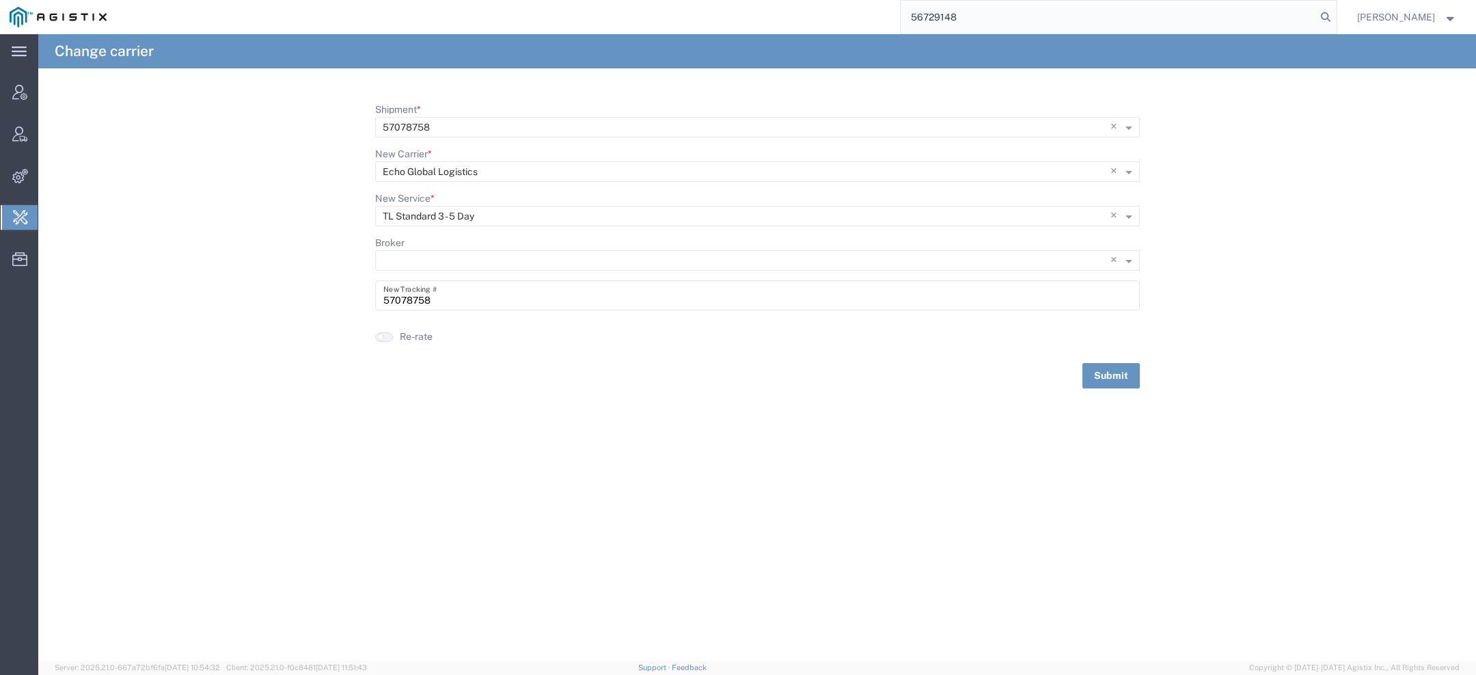
type input "56729148"
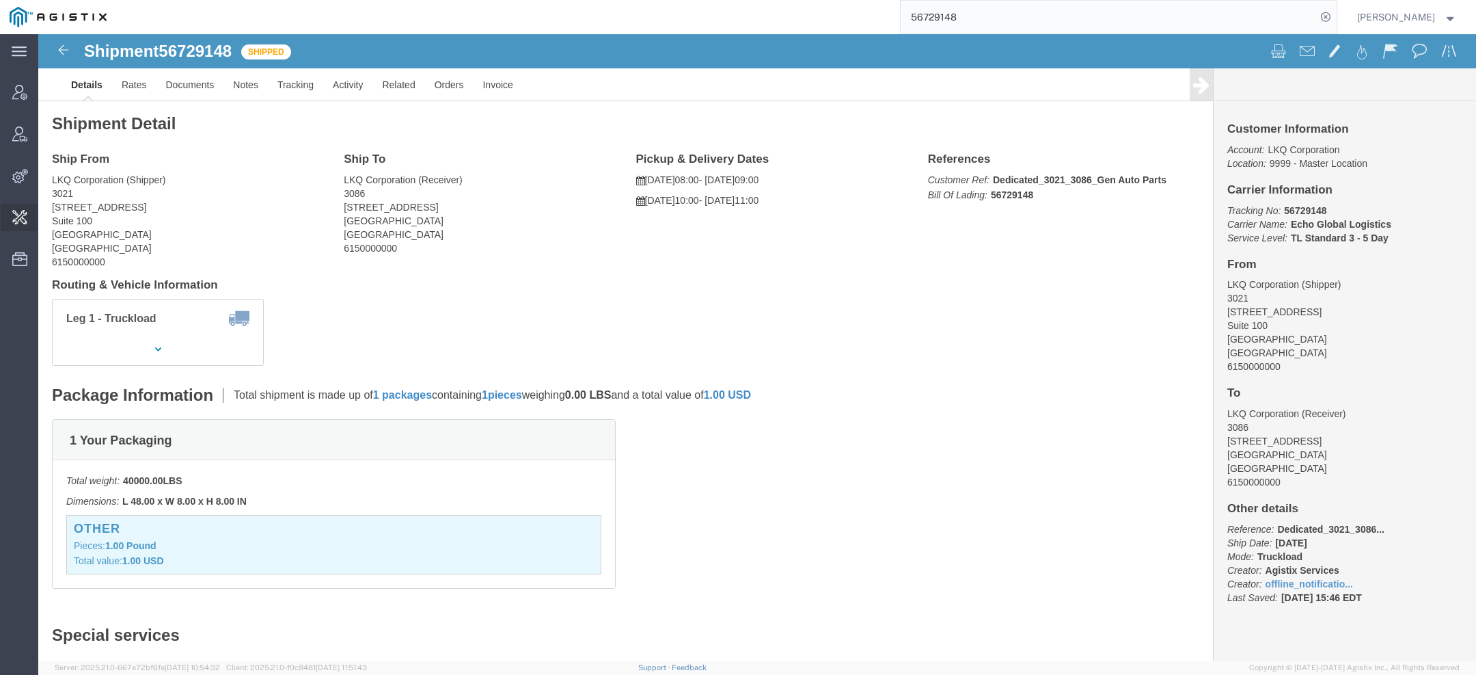
click at [0, 0] on span "Change Carrier" at bounding box center [0, 0] width 0 height 0
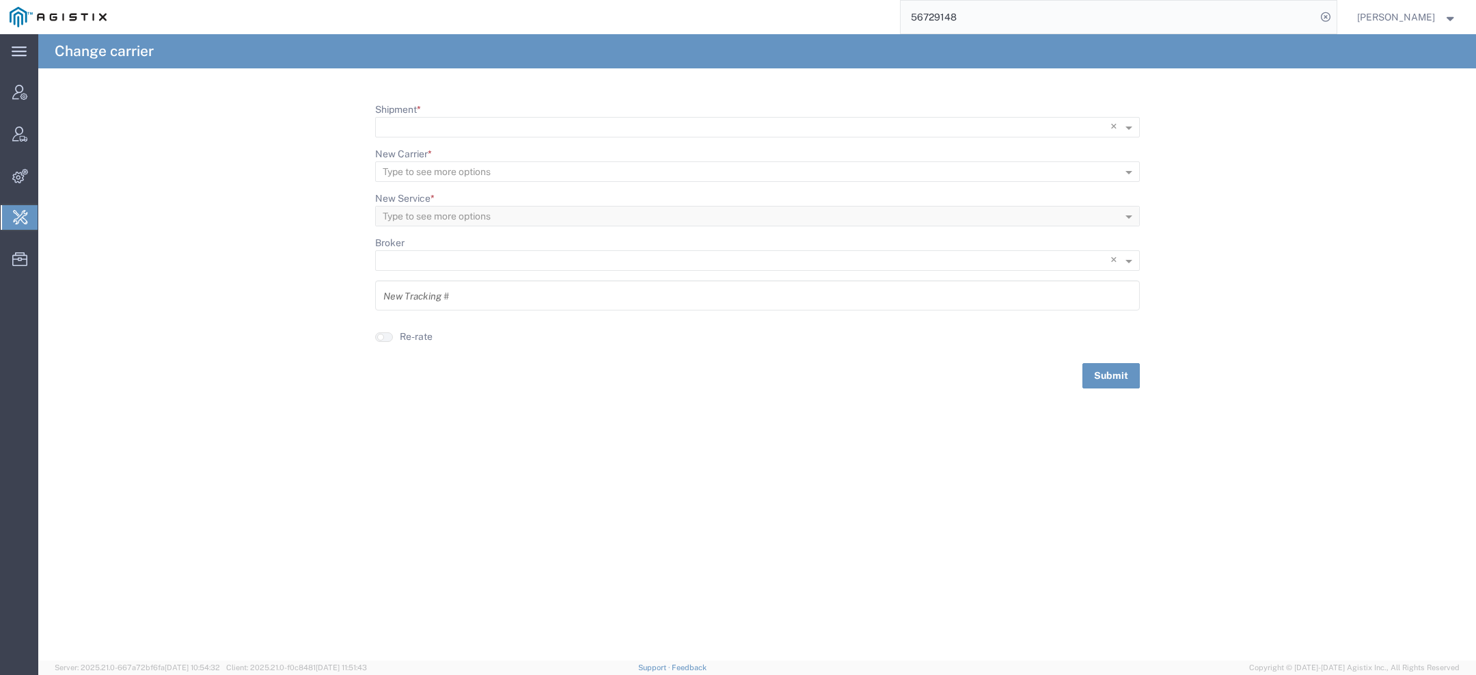
click at [426, 113] on agx-typeahead-control "Shipment * × ×" at bounding box center [757, 120] width 765 height 35
click at [429, 126] on input "Shipment *" at bounding box center [730, 127] width 694 height 19
paste input "56729148"
type input "56729148"
click at [437, 147] on div "56729148" at bounding box center [758, 147] width 762 height 21
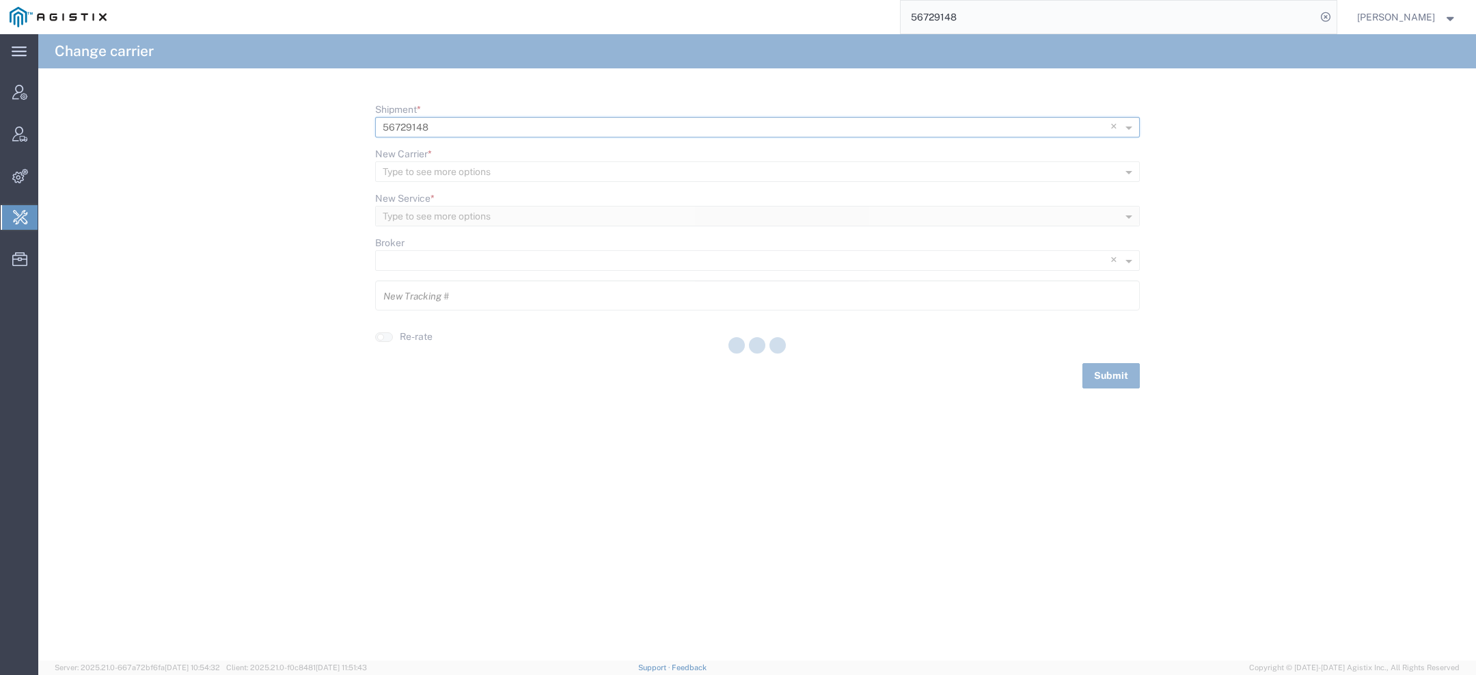
type input "56729148"
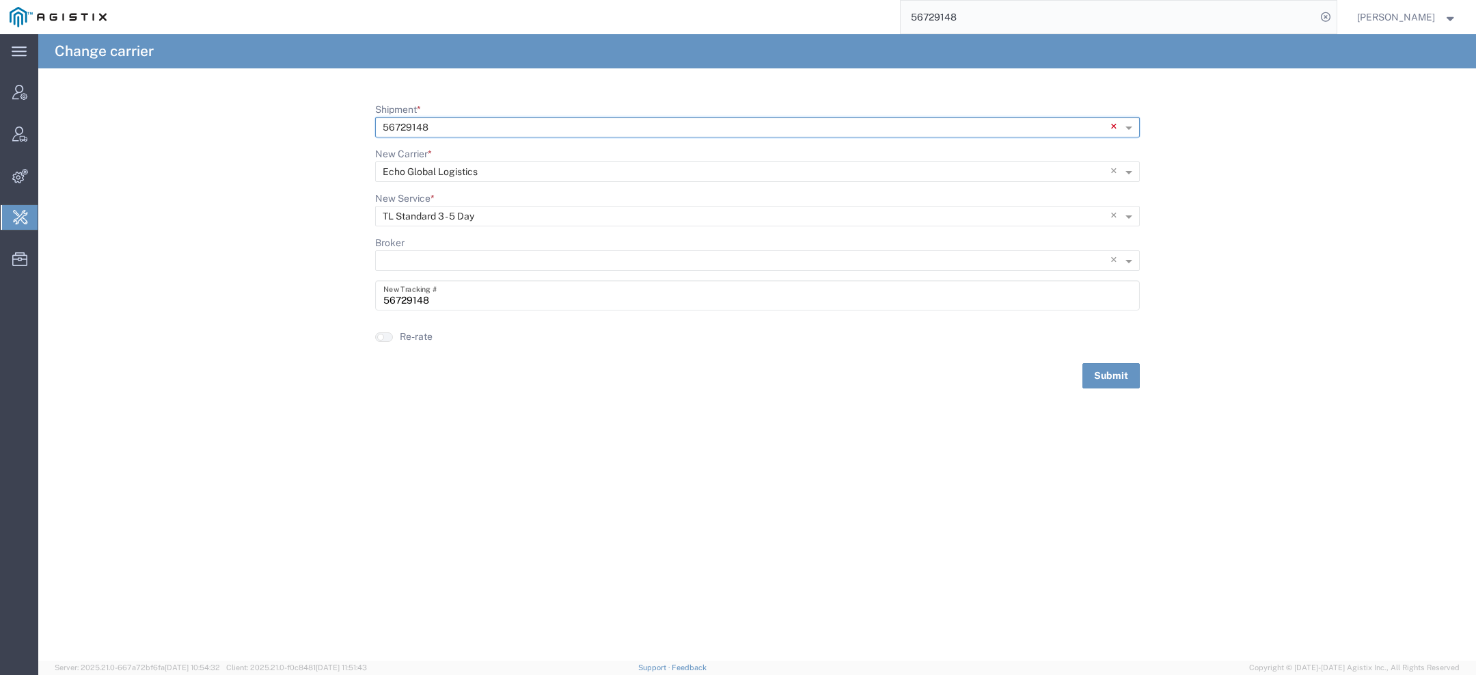
click at [1117, 129] on span "×" at bounding box center [1117, 127] width 12 height 21
click at [0, 0] on span "Change Carrier" at bounding box center [0, 0] width 0 height 0
click at [0, 0] on span "Invoice Sending" at bounding box center [0, 0] width 0 height 0
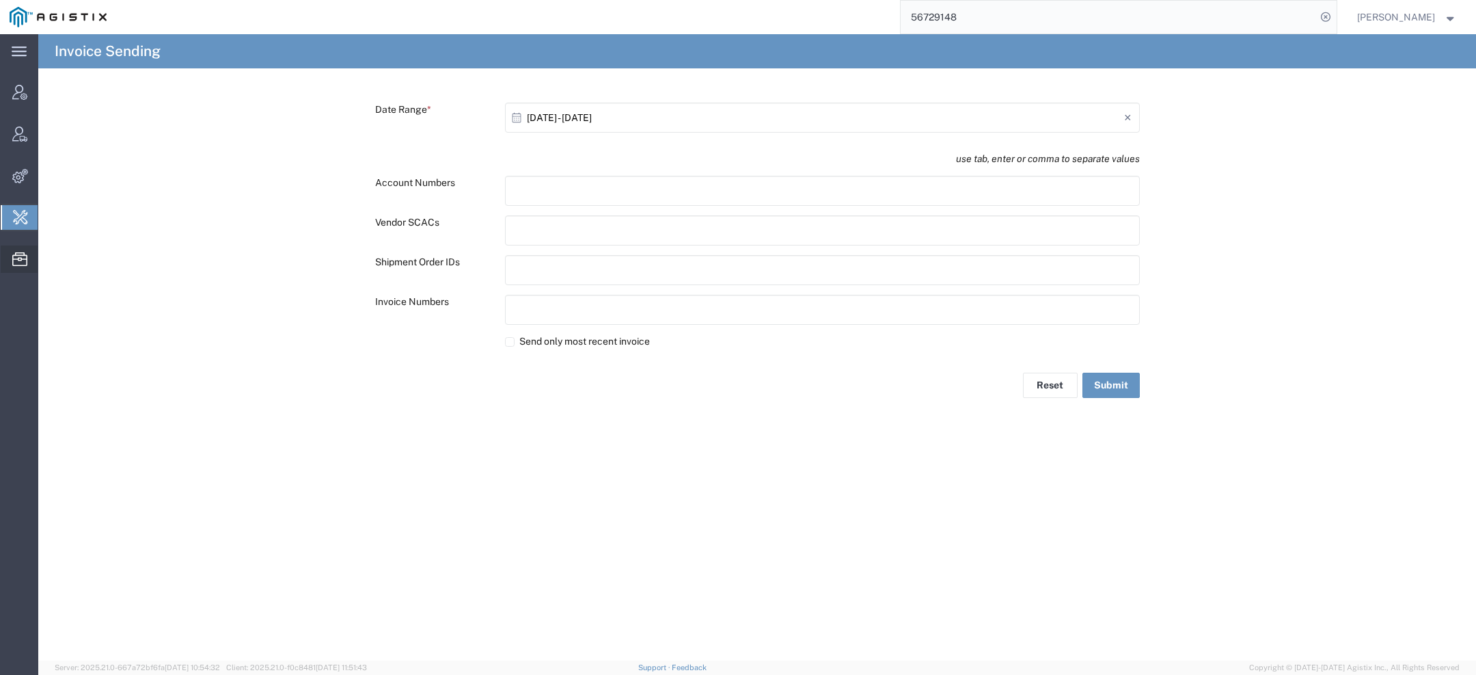
click at [23, 256] on icon at bounding box center [19, 259] width 15 height 14
